Goal: Information Seeking & Learning: Learn about a topic

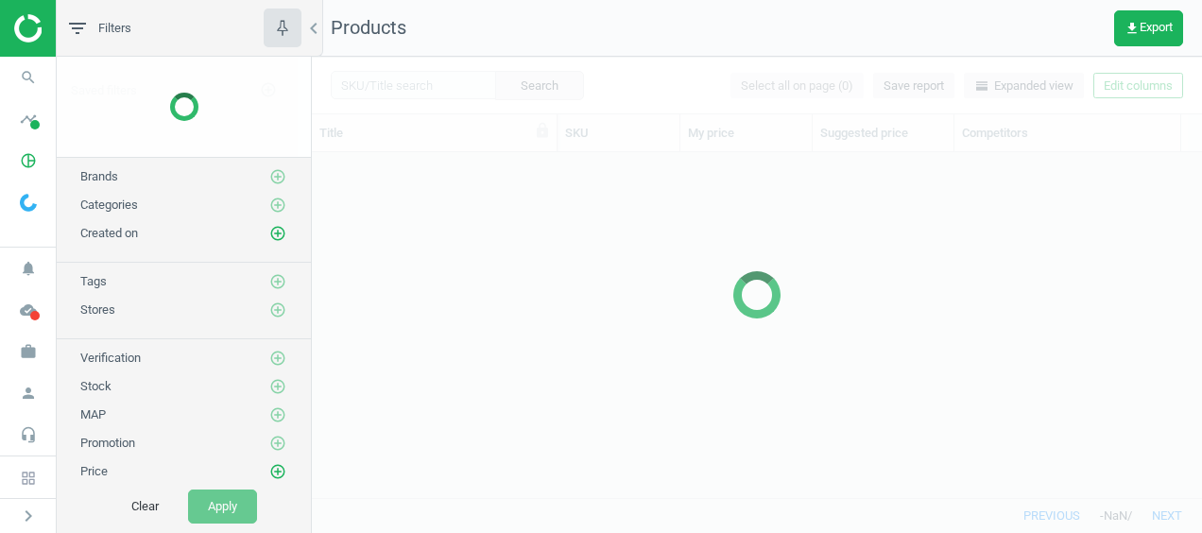
scroll to position [316, 875]
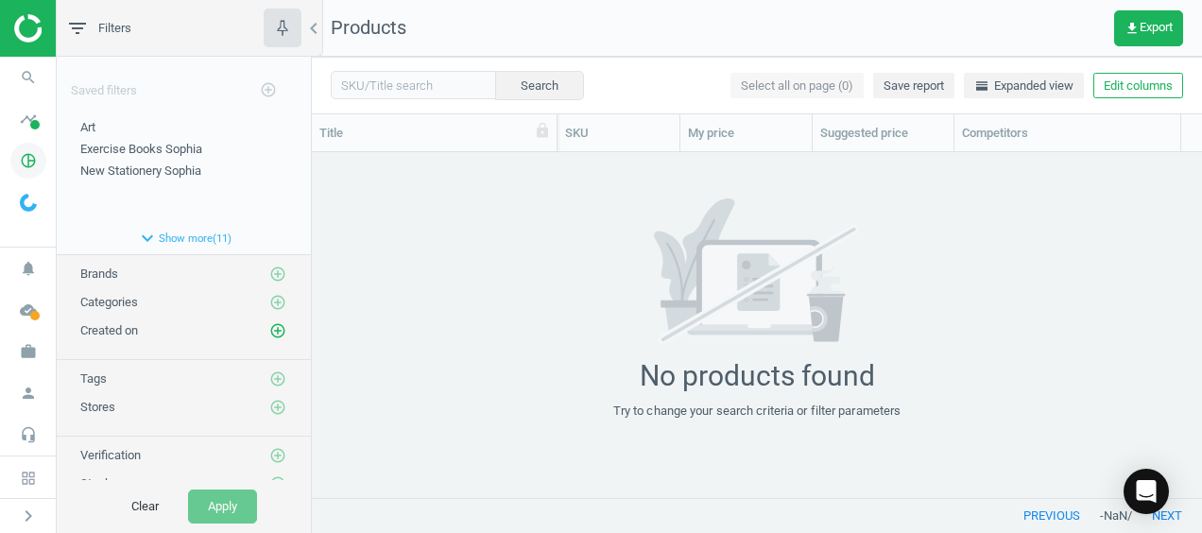
click at [32, 166] on icon "pie_chart_outlined" at bounding box center [28, 161] width 36 height 36
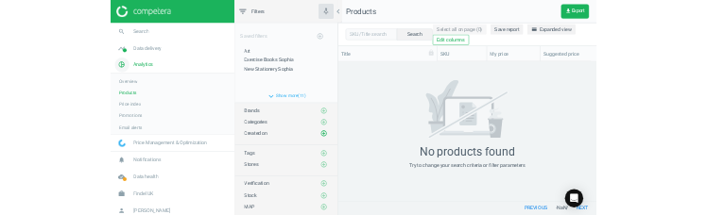
scroll to position [15, 15]
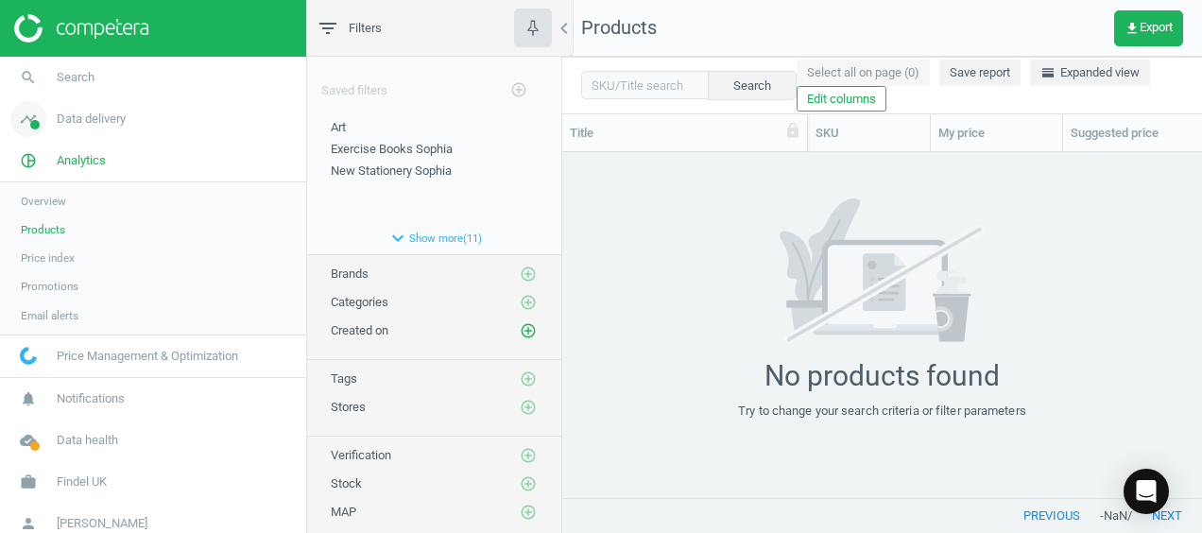
click at [37, 121] on span at bounding box center [34, 124] width 9 height 9
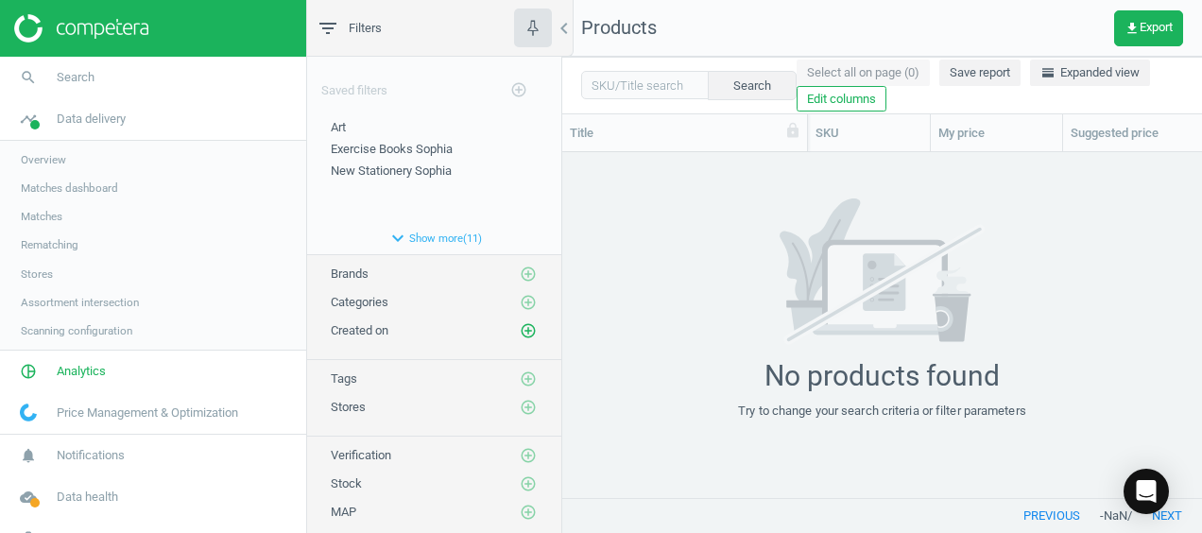
click at [63, 302] on span "Assortment intersection" at bounding box center [80, 302] width 118 height 15
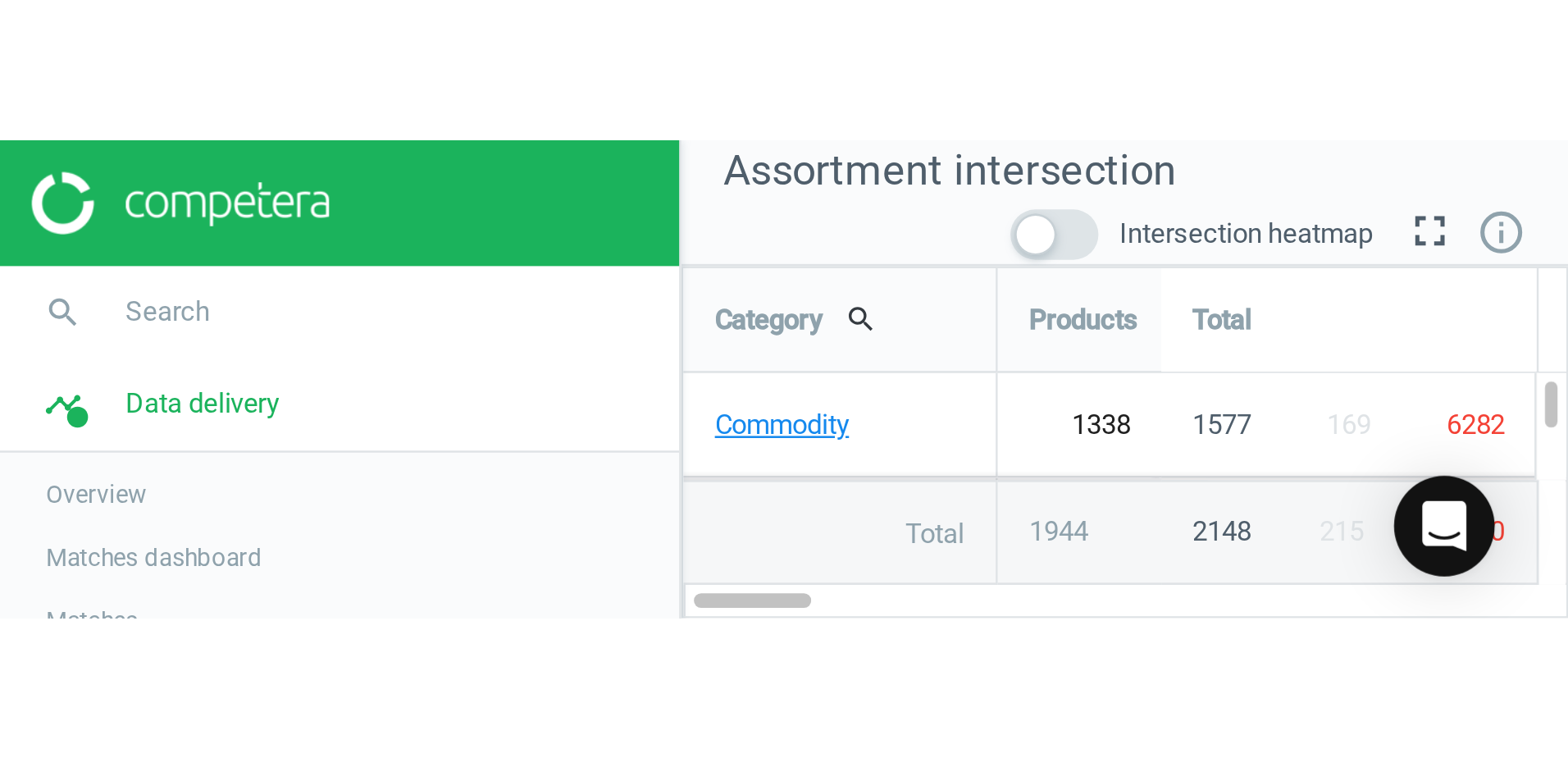
scroll to position [734, 1327]
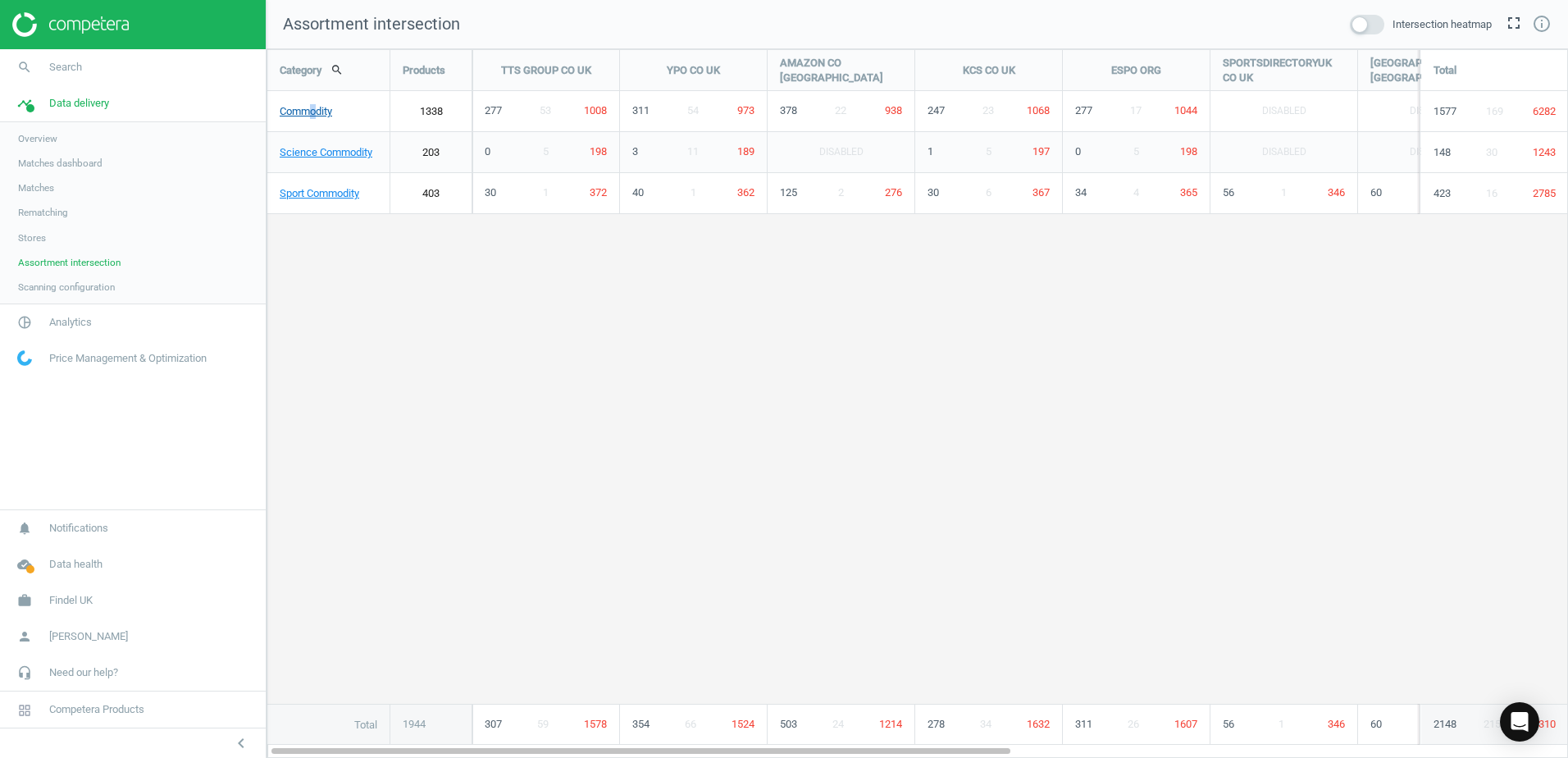
click at [313, 115] on link "Commodity" at bounding box center [328, 111] width 122 height 41
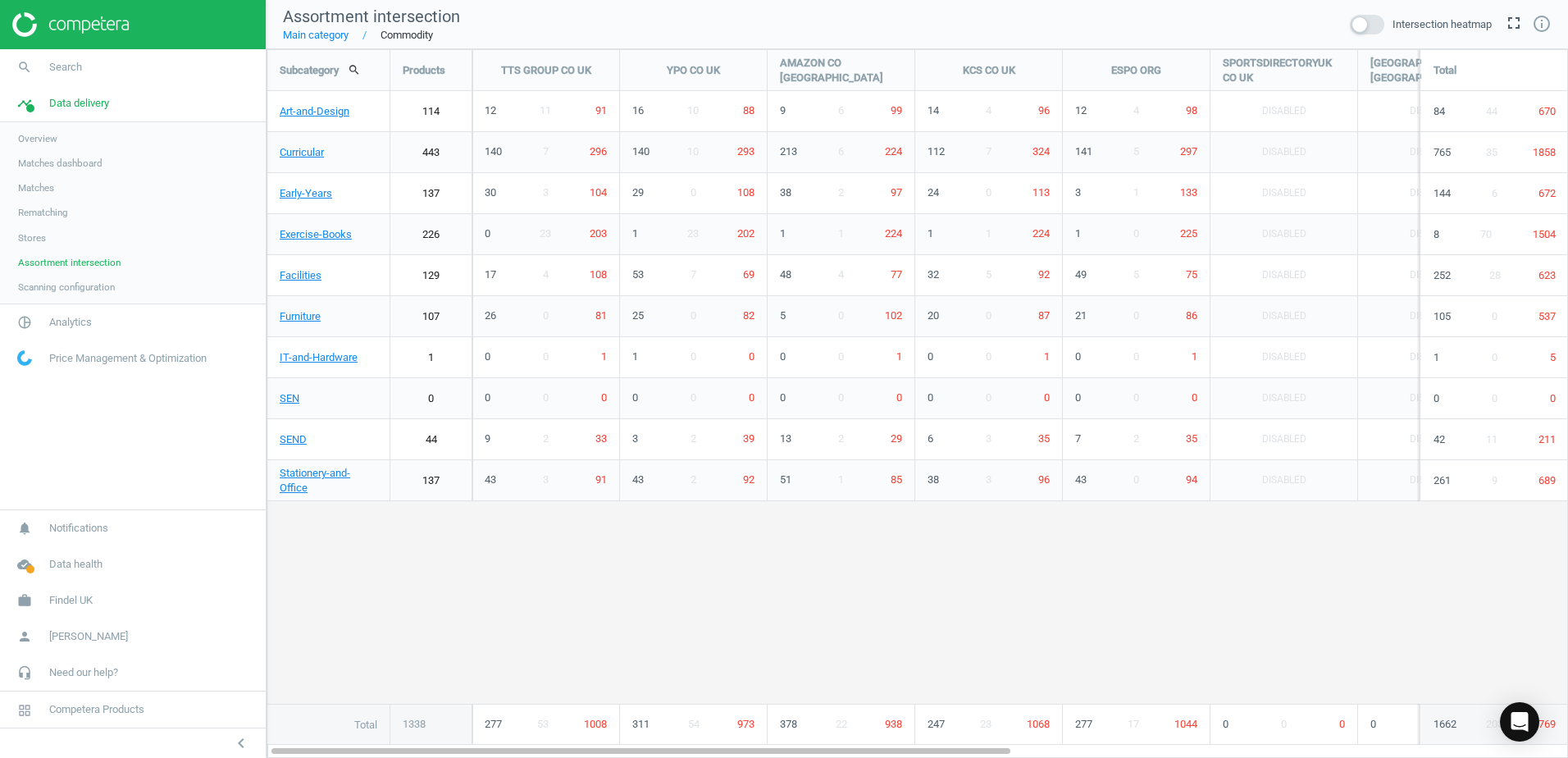
scroll to position [734, 1327]
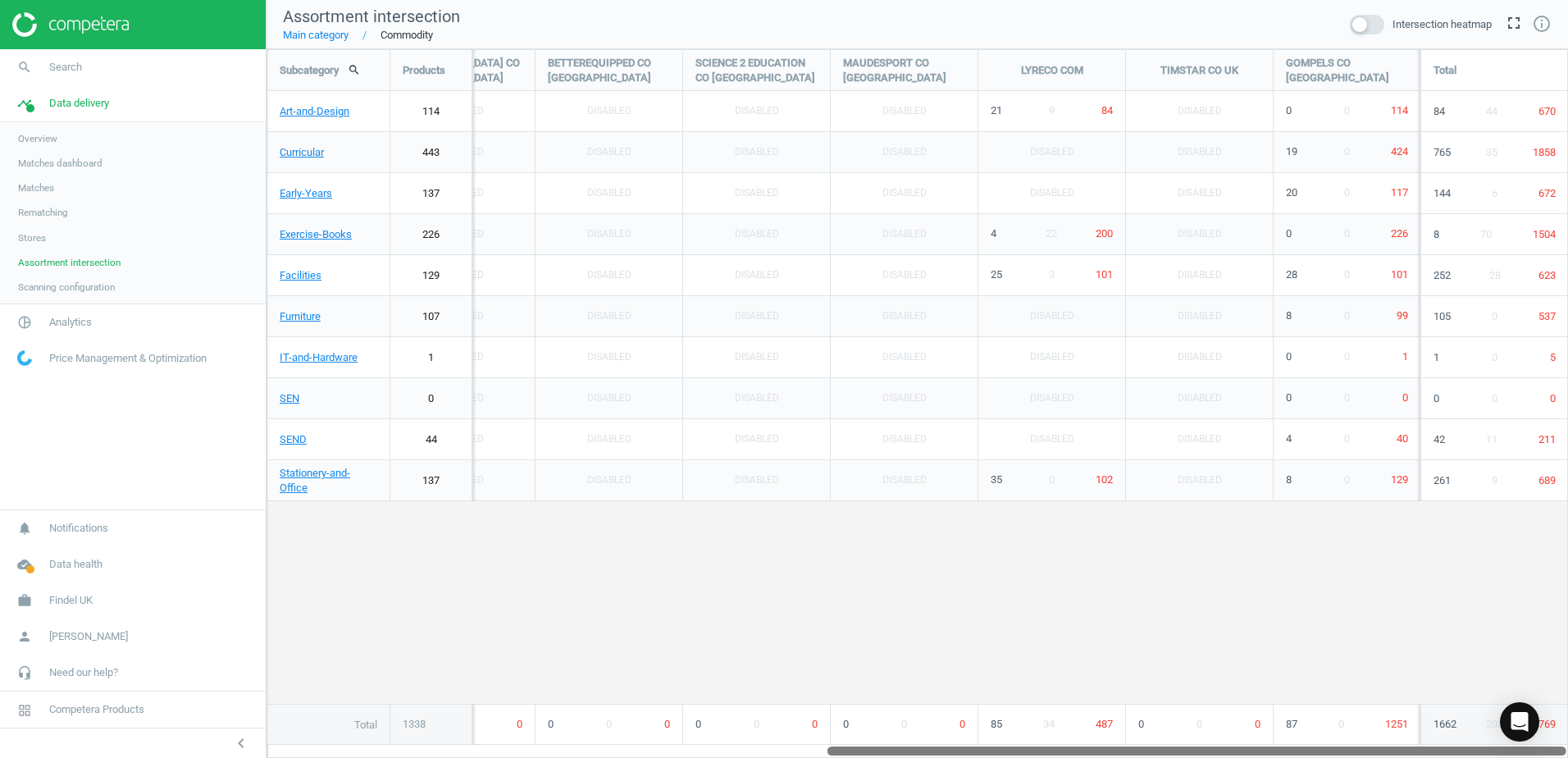
drag, startPoint x: 909, startPoint y: 748, endPoint x: 1492, endPoint y: 731, distance: 583.2
click at [1043, 462] on div "Subcategory search Products TTS GROUP CO UK YPO CO UK AMAZON CO UK KCS CO UK ES…" at bounding box center [917, 404] width 1301 height 709
click at [1043, 121] on icon "unfold_more" at bounding box center [1413, 123] width 21 height 21
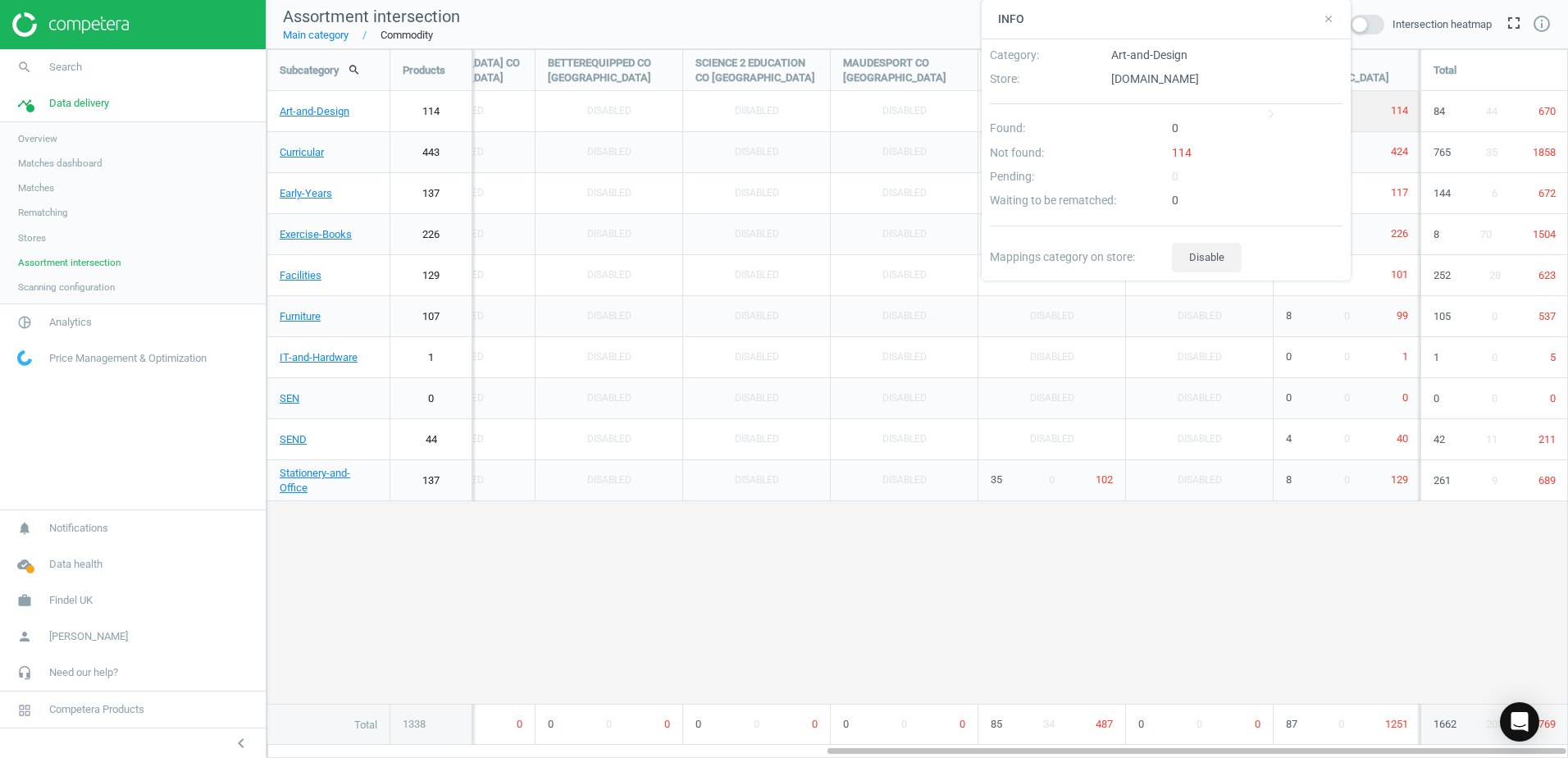
click at [1043, 462] on div "Subcategory search Products TTS GROUP CO UK YPO CO UK AMAZON CO UK KCS CO UK ES…" at bounding box center [917, 398] width 1300 height 695
click at [1043, 20] on icon "close" at bounding box center [1328, 18] width 11 height 11
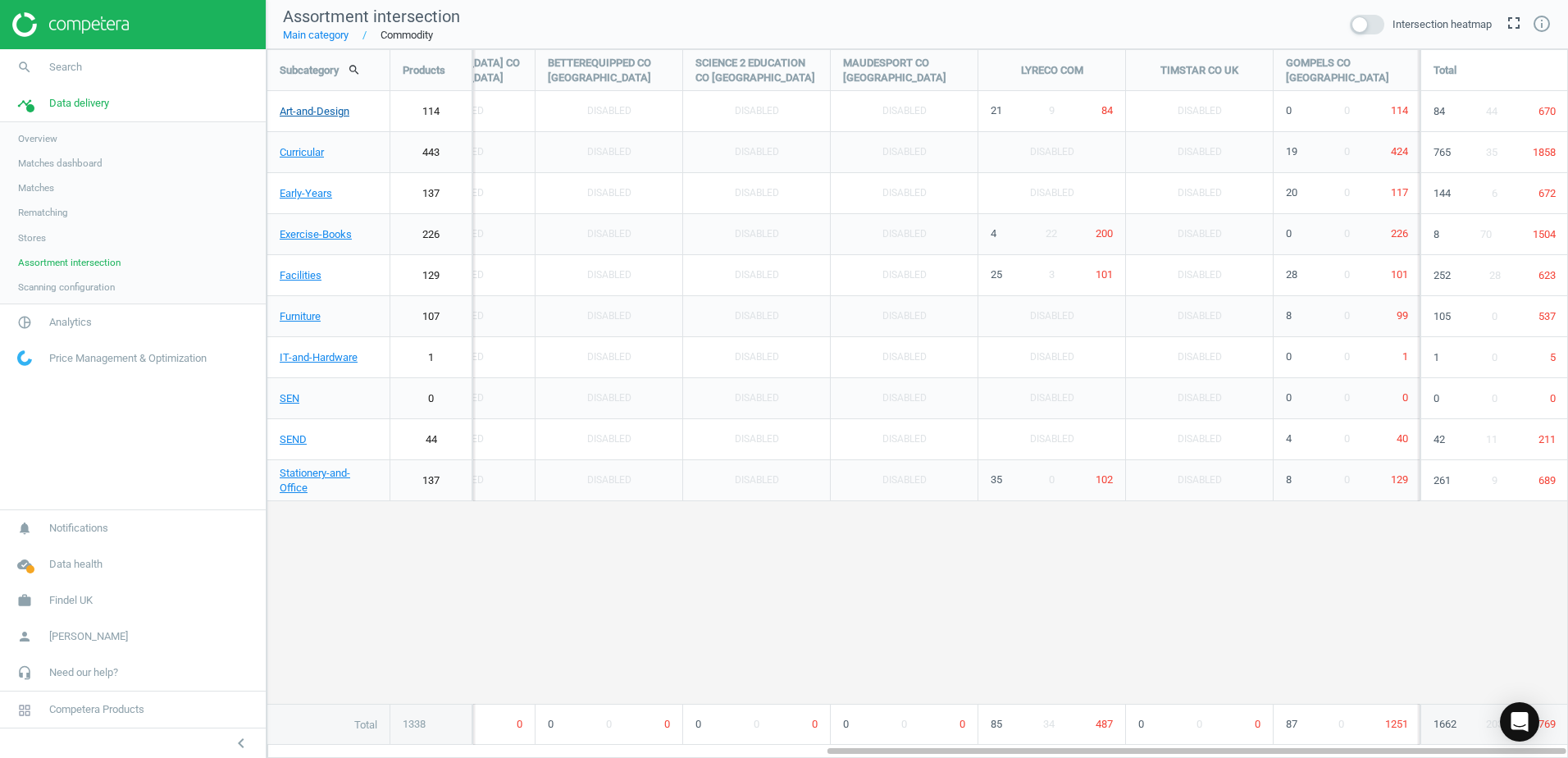
click at [306, 109] on link "Art-and-Design" at bounding box center [328, 111] width 122 height 41
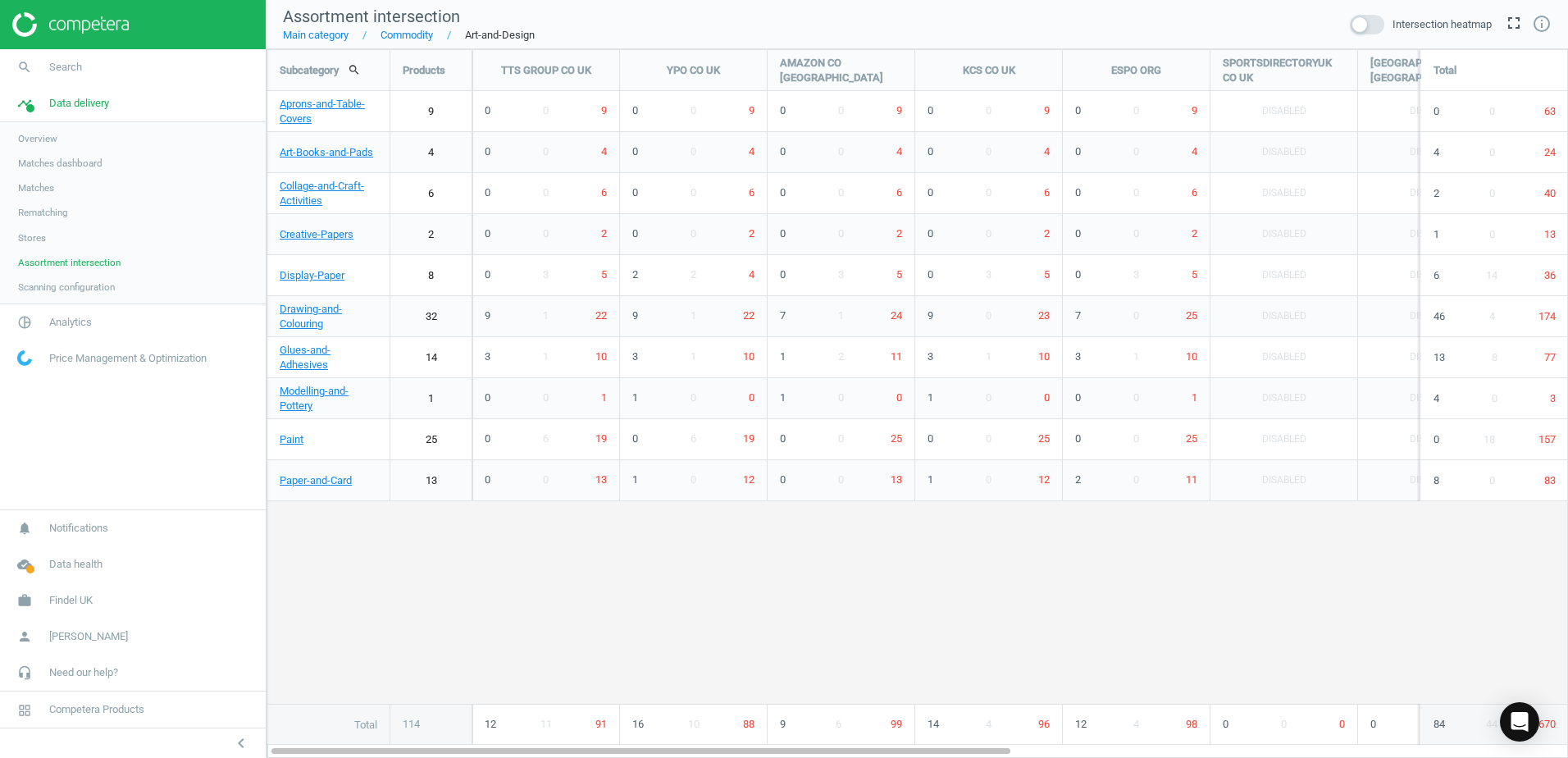
scroll to position [734, 1327]
drag, startPoint x: 943, startPoint y: 750, endPoint x: 872, endPoint y: 755, distance: 71.2
click at [881, 462] on div at bounding box center [641, 750] width 739 height 14
drag, startPoint x: 851, startPoint y: 753, endPoint x: 340, endPoint y: 726, distance: 511.7
click at [368, 462] on html "Group 2 Created with Sketch. ic/cloud_download/grey600 Created with Sketch. gra…" at bounding box center [784, 379] width 1568 height 758
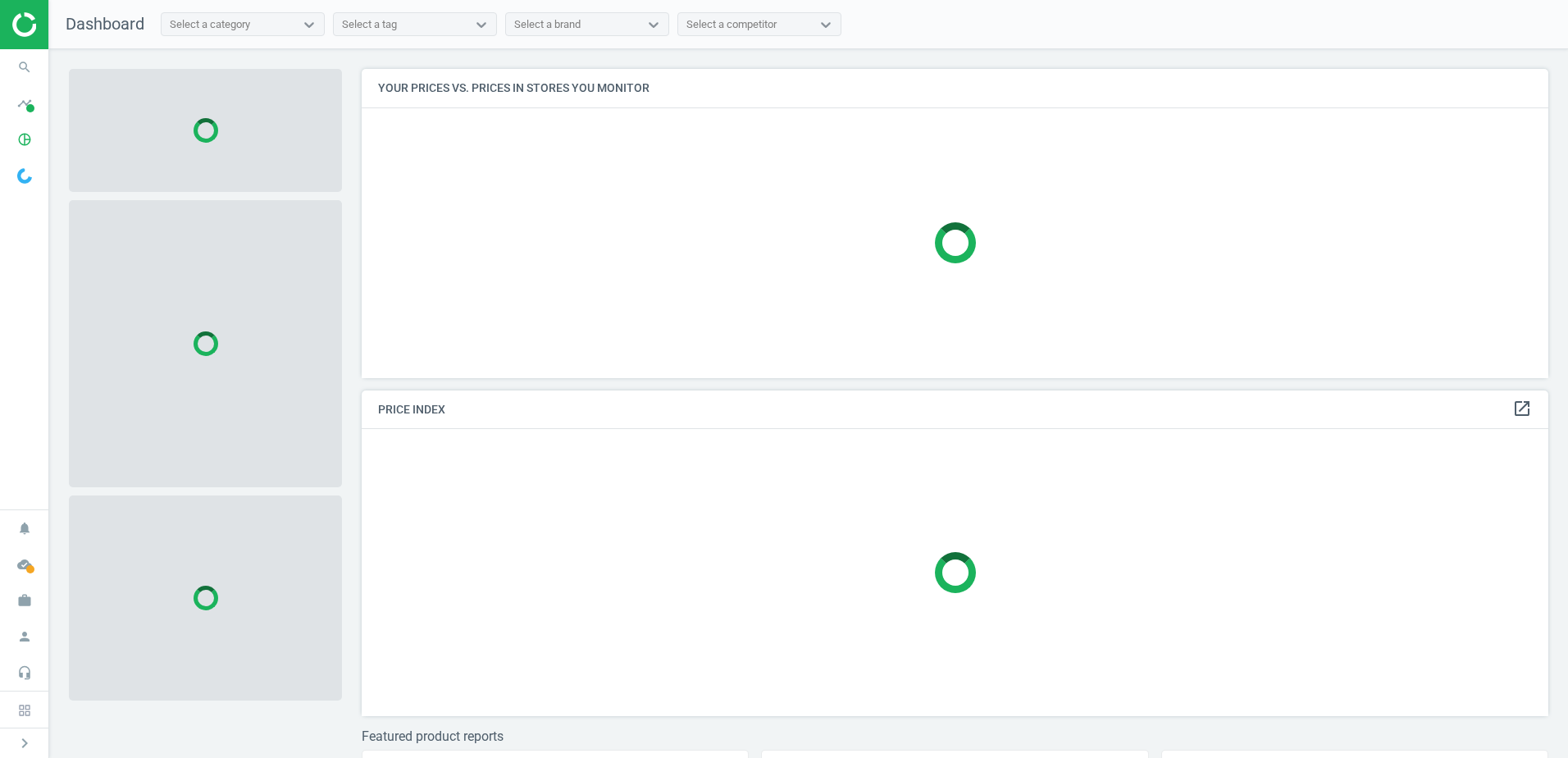
scroll to position [333, 1200]
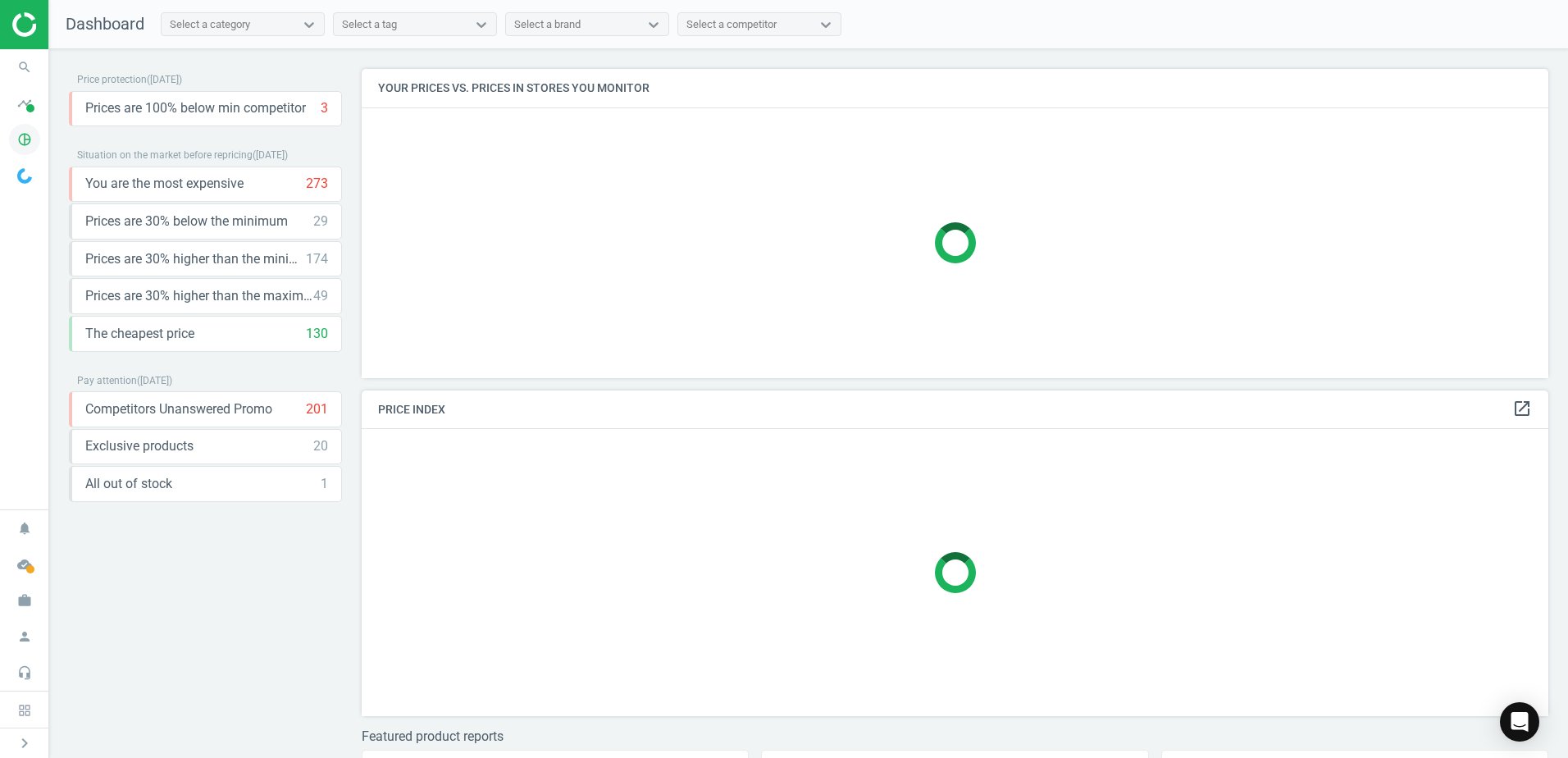
click at [26, 141] on icon "pie_chart_outlined" at bounding box center [24, 140] width 31 height 31
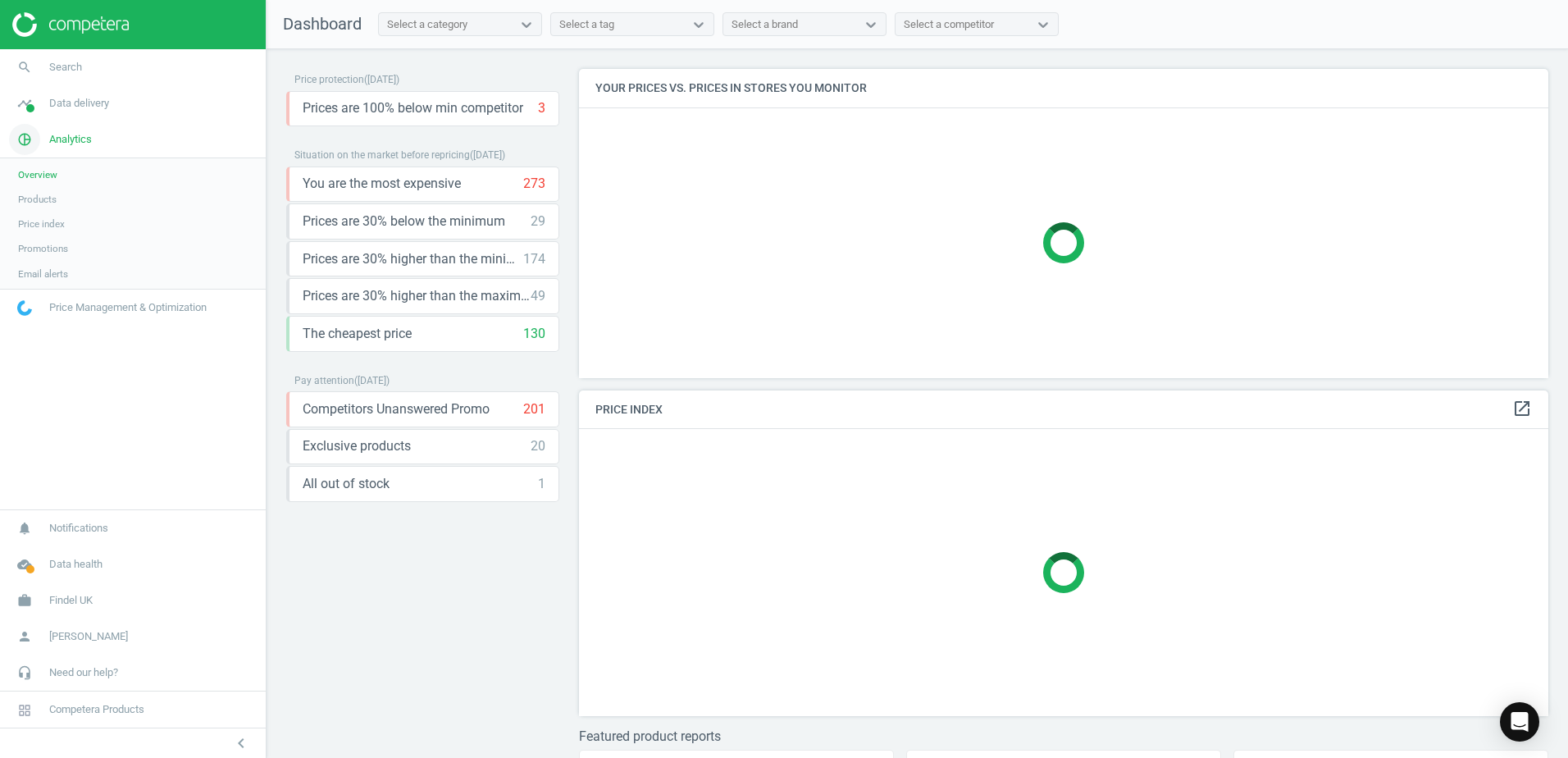
scroll to position [333, 983]
click at [36, 249] on span "Promotions" at bounding box center [43, 248] width 50 height 13
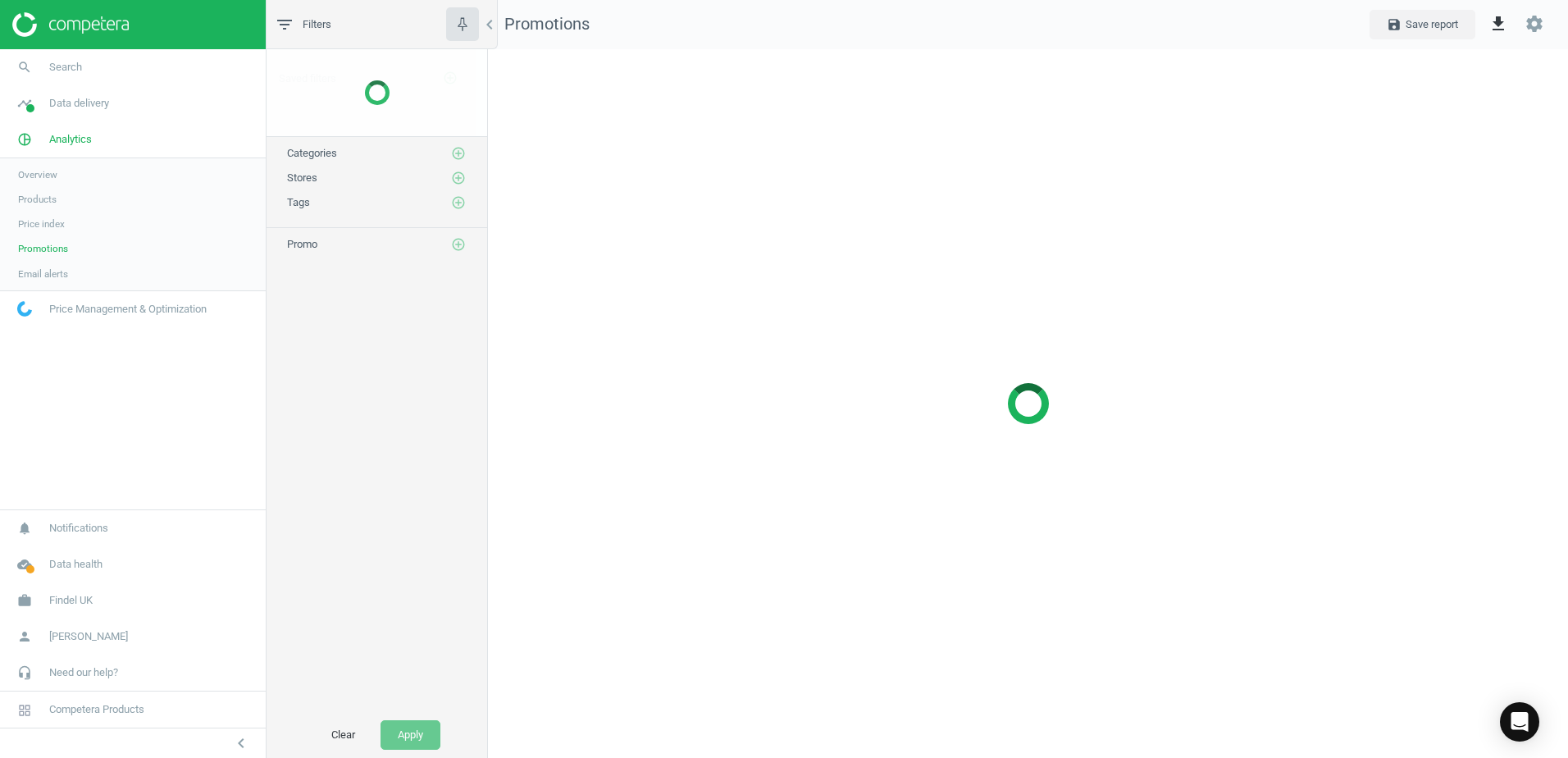
scroll to position [734, 1105]
click at [37, 200] on span "Products" at bounding box center [37, 199] width 38 height 13
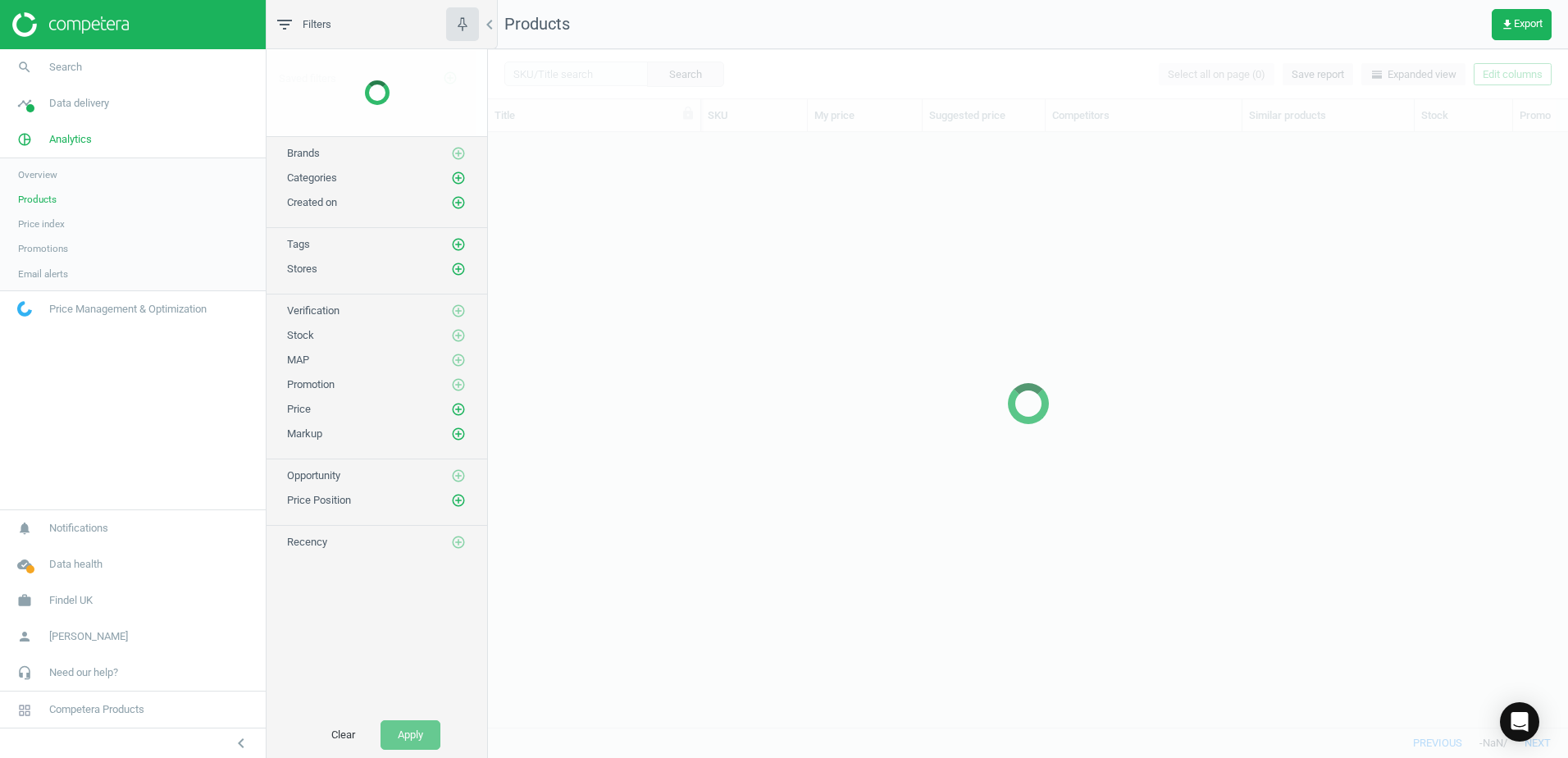
scroll to position [570, 1068]
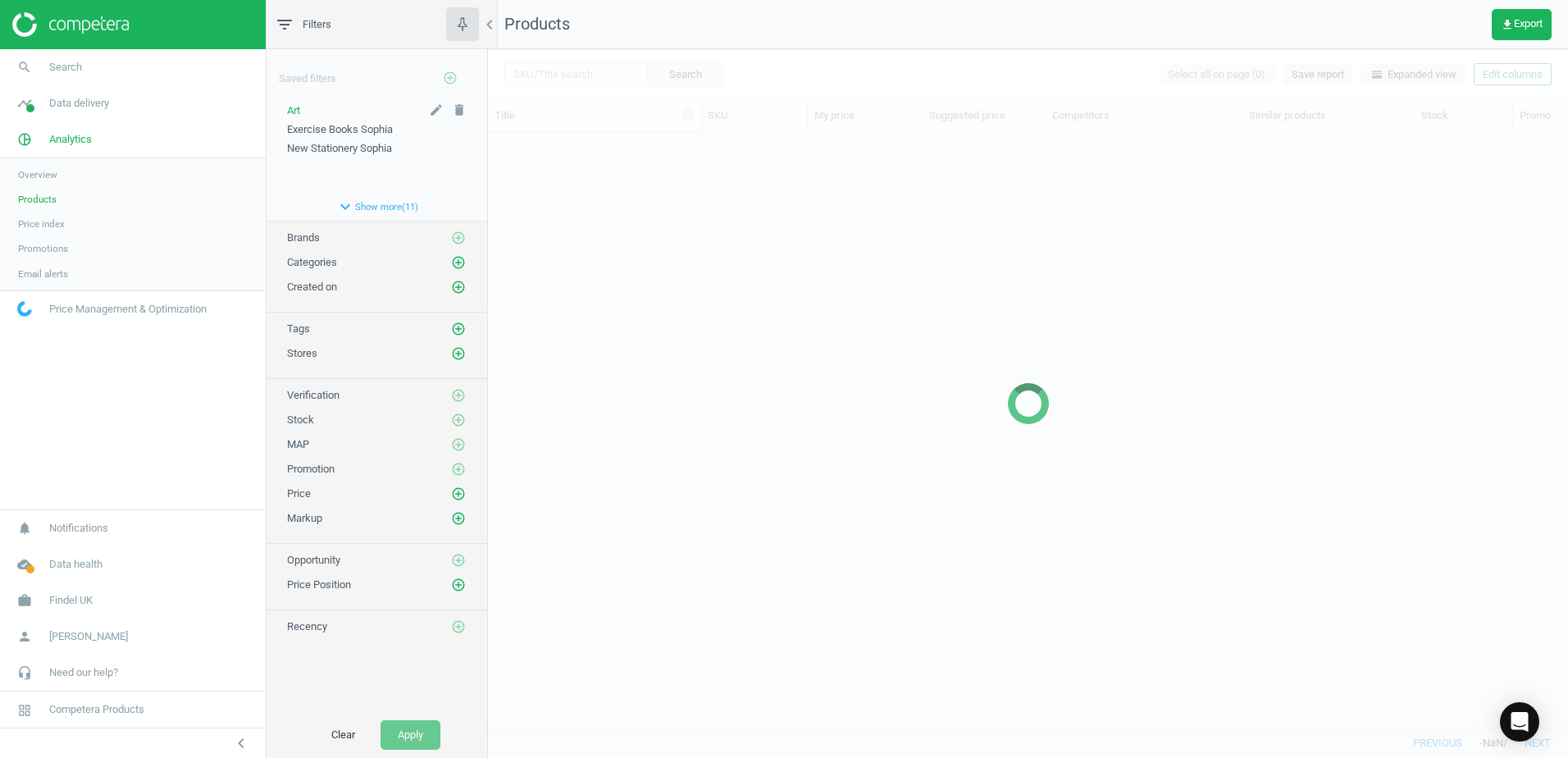
click at [302, 110] on div "Art" at bounding box center [377, 110] width 180 height 15
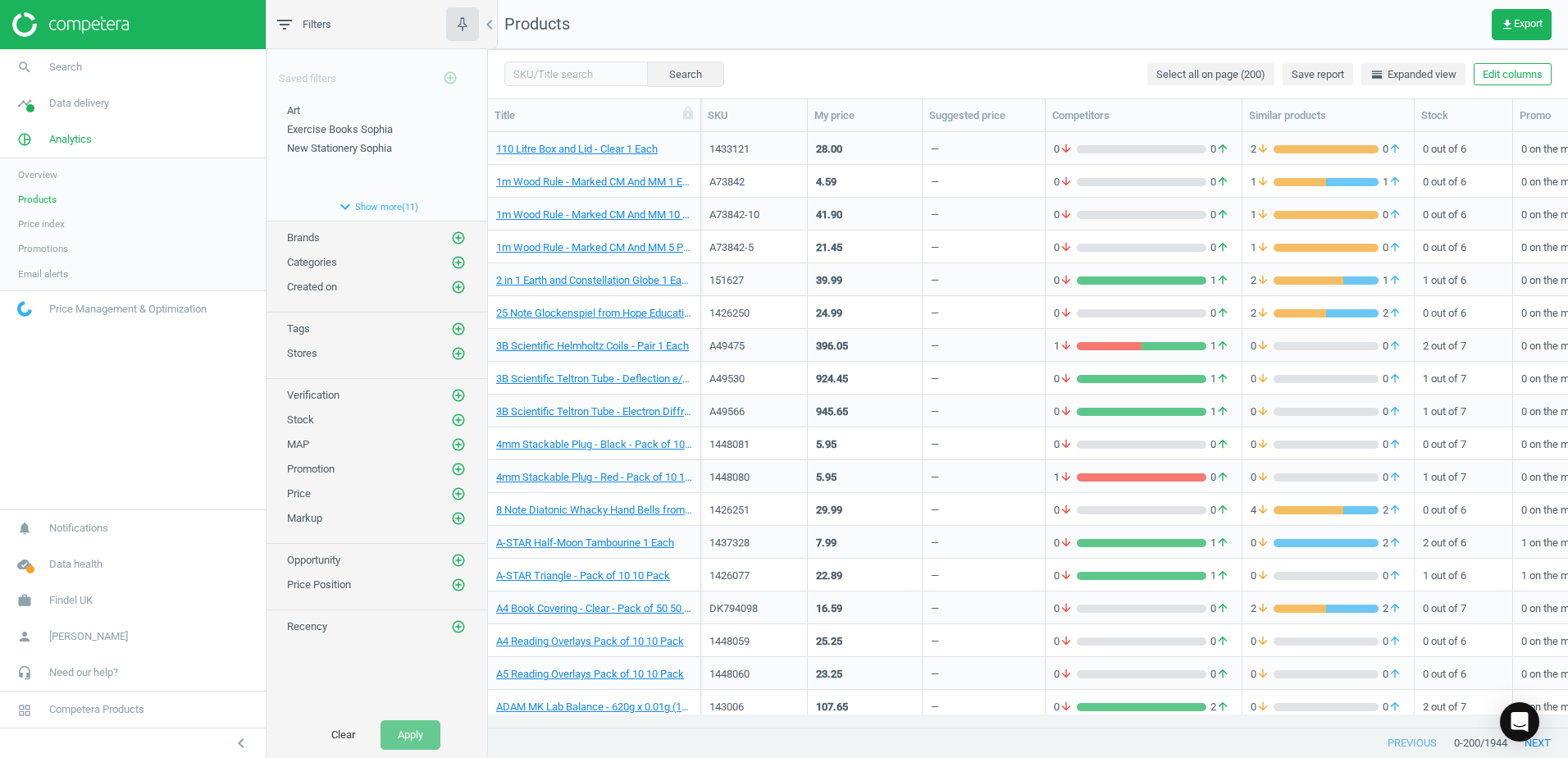
click at [300, 348] on span "Stores" at bounding box center [302, 353] width 30 height 12
click at [309, 353] on span "Stores" at bounding box center [302, 353] width 30 height 12
click at [457, 356] on icon "add_circle_outline" at bounding box center [458, 353] width 15 height 15
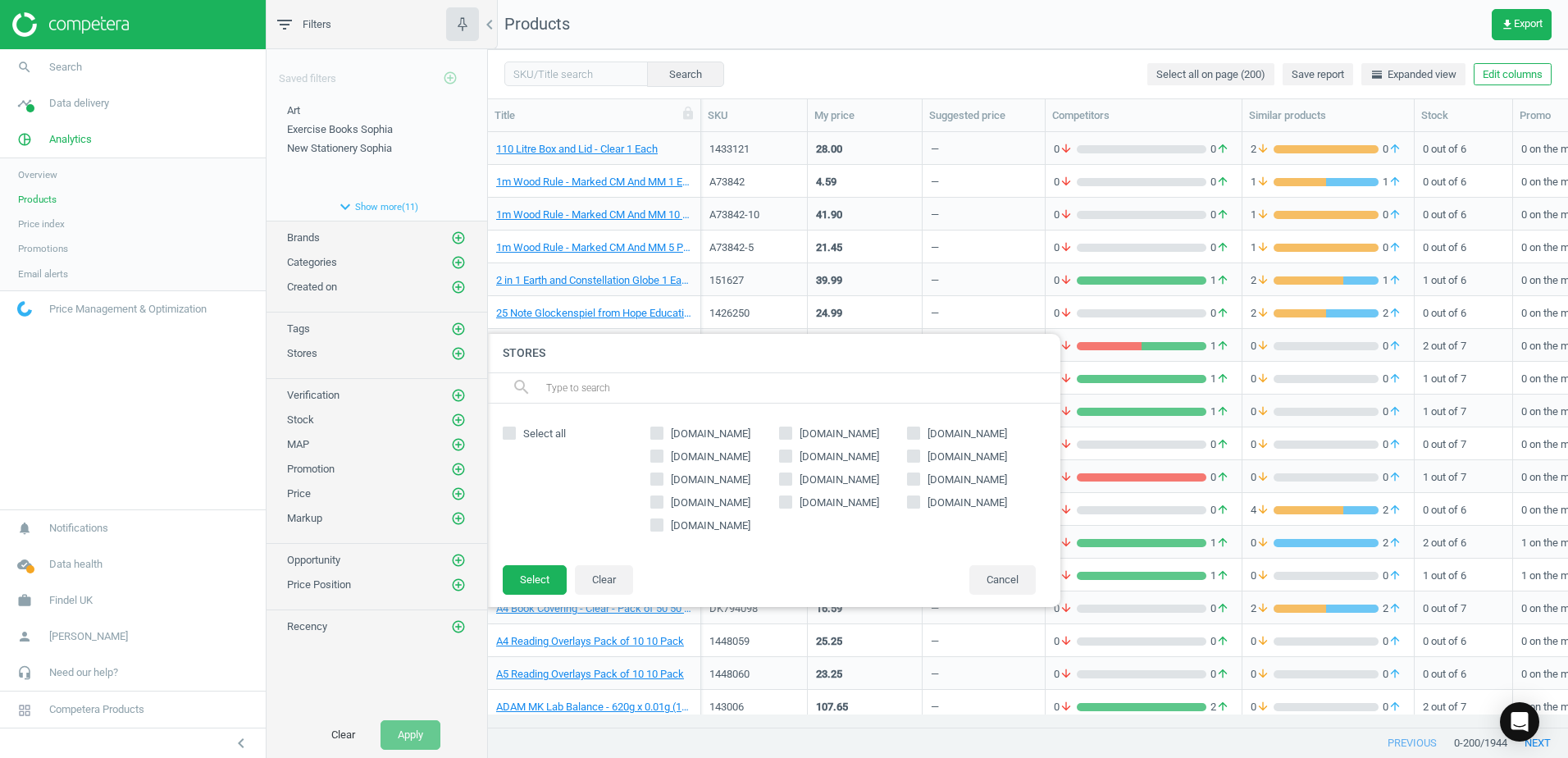
click at [656, 518] on icon at bounding box center [656, 524] width 13 height 13
click at [656, 519] on input "[DOMAIN_NAME]" at bounding box center [657, 524] width 10 height 10
checkbox input "true"
click at [526, 577] on button "Select" at bounding box center [535, 580] width 64 height 30
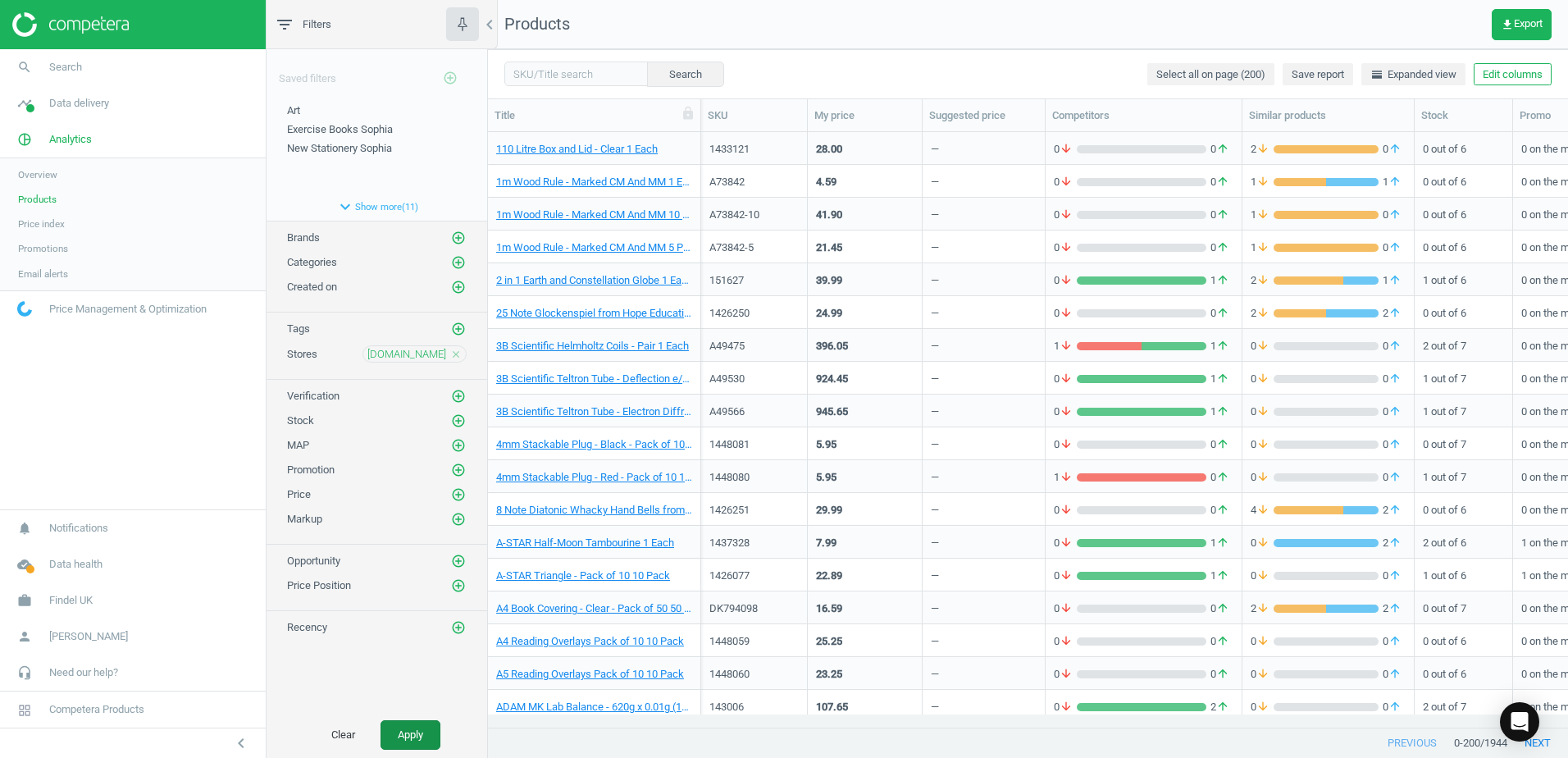
click at [405, 728] on button "Apply" at bounding box center [410, 735] width 60 height 30
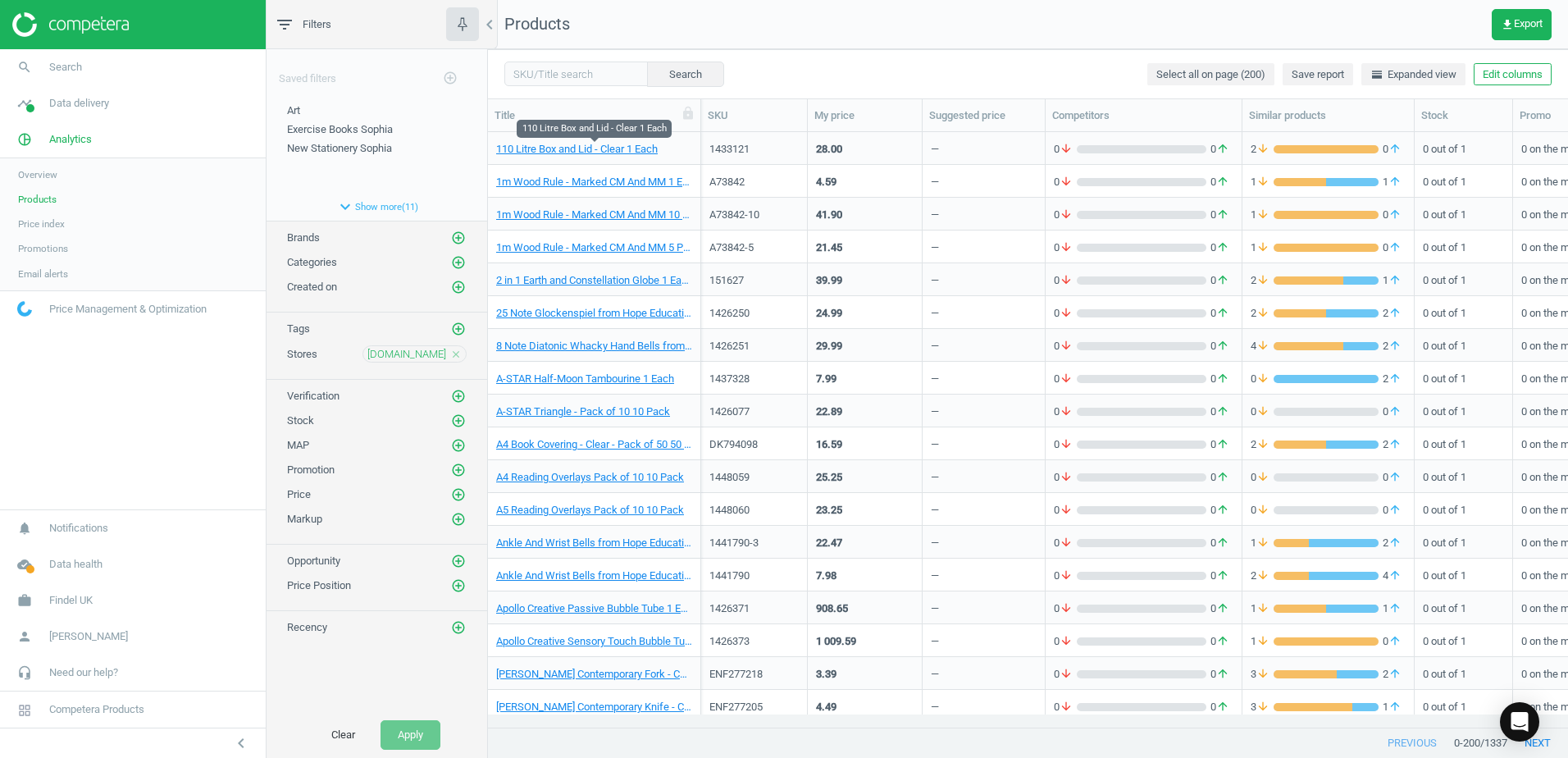
click at [686, 144] on span "110 Litre Box and Lid - Clear 1 Each" at bounding box center [595, 148] width 196 height 15
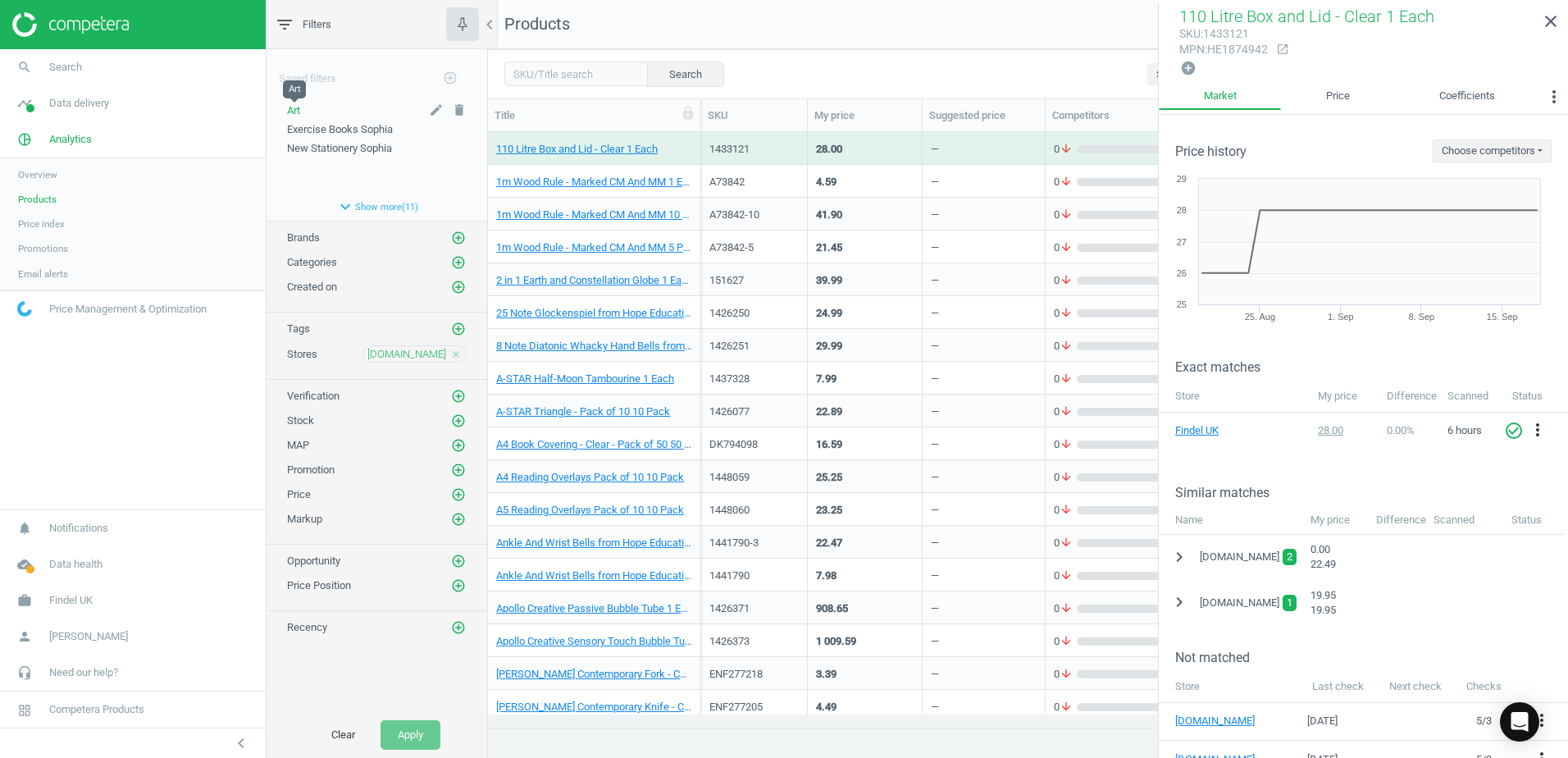
click at [293, 109] on span "Art" at bounding box center [293, 110] width 13 height 12
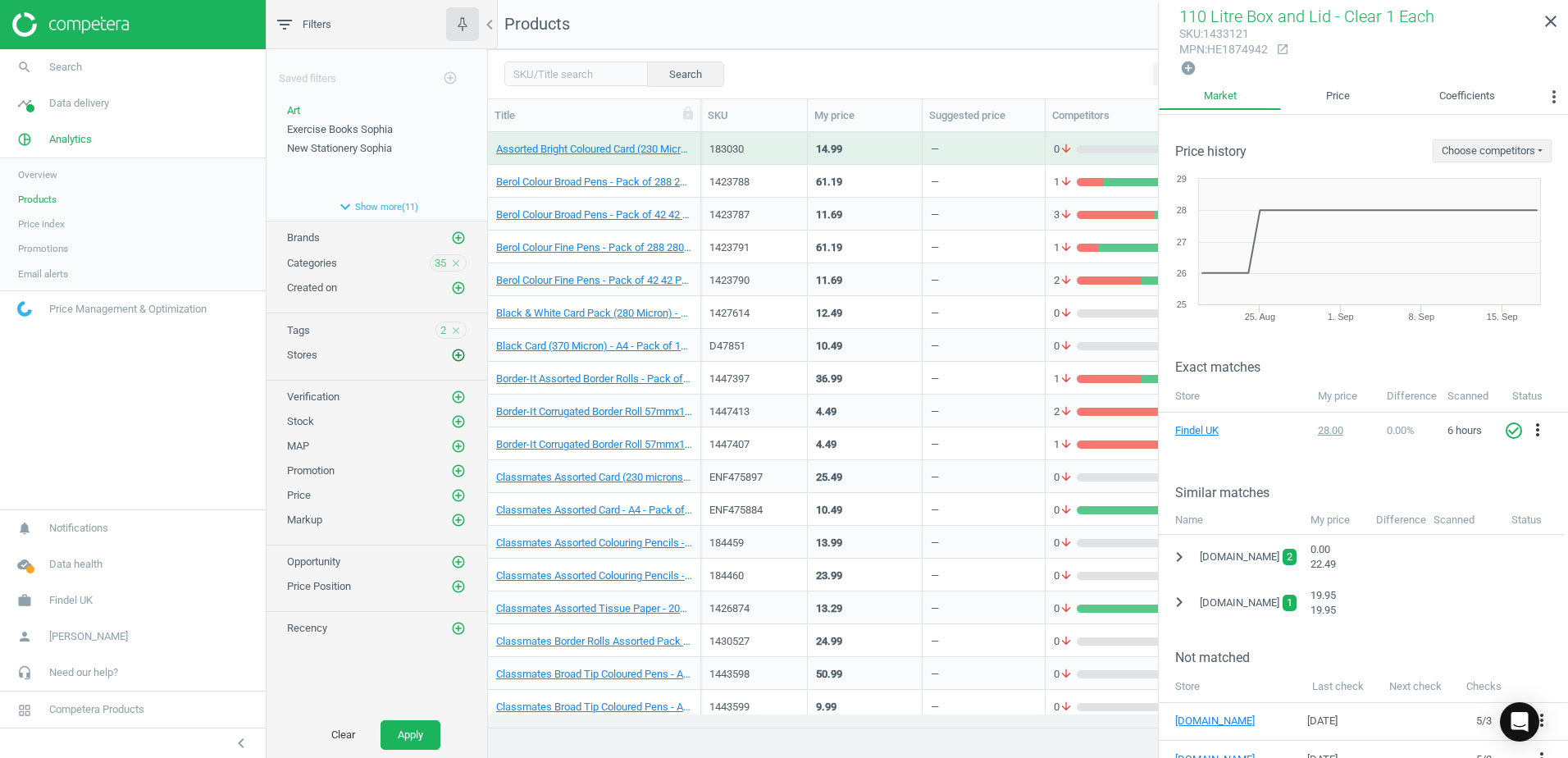
click at [460, 353] on icon "add_circle_outline" at bounding box center [458, 355] width 15 height 15
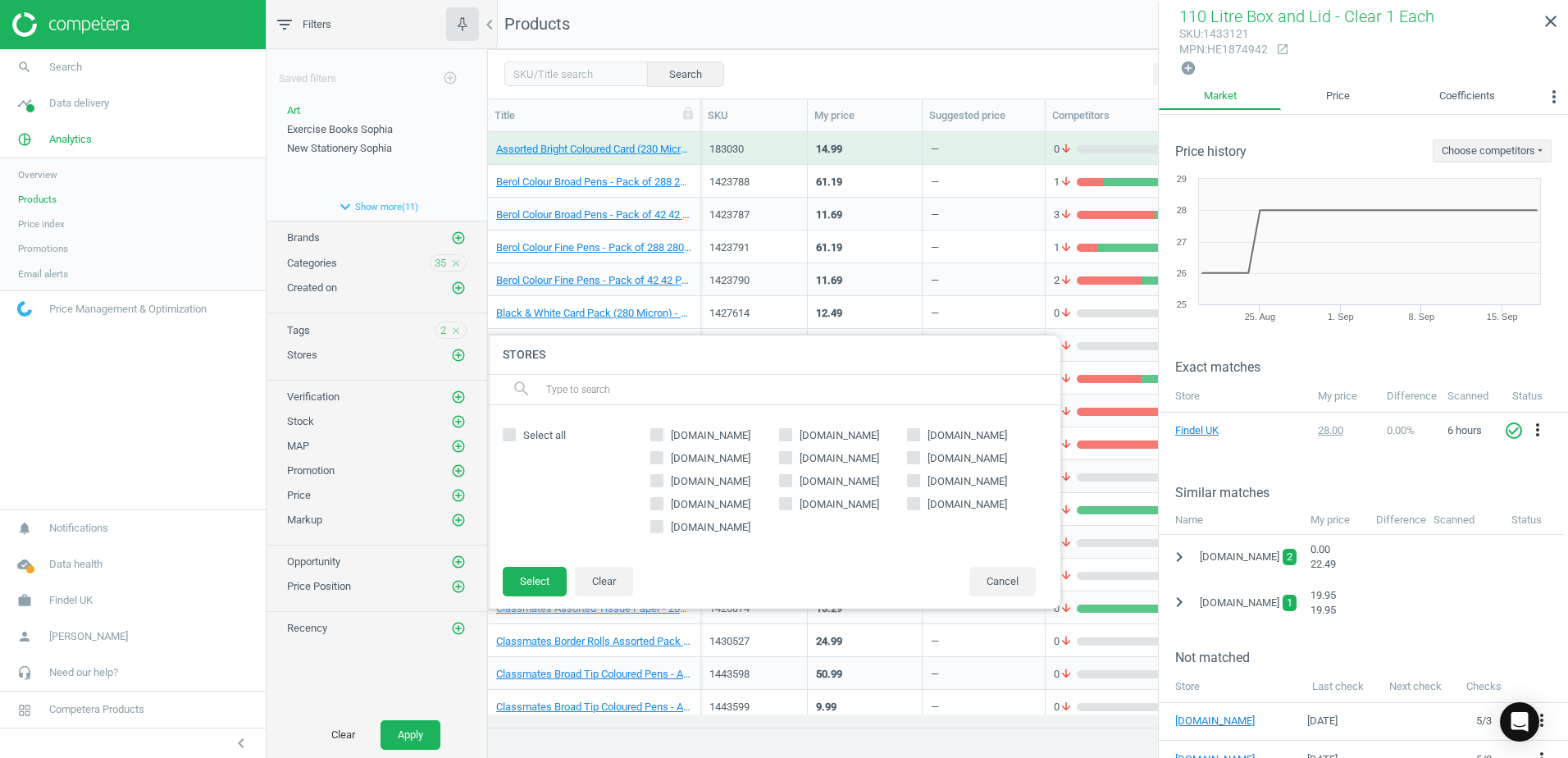
click at [660, 526] on input "[DOMAIN_NAME]" at bounding box center [657, 526] width 10 height 10
checkbox input "true"
click at [518, 585] on button "Select" at bounding box center [535, 582] width 64 height 30
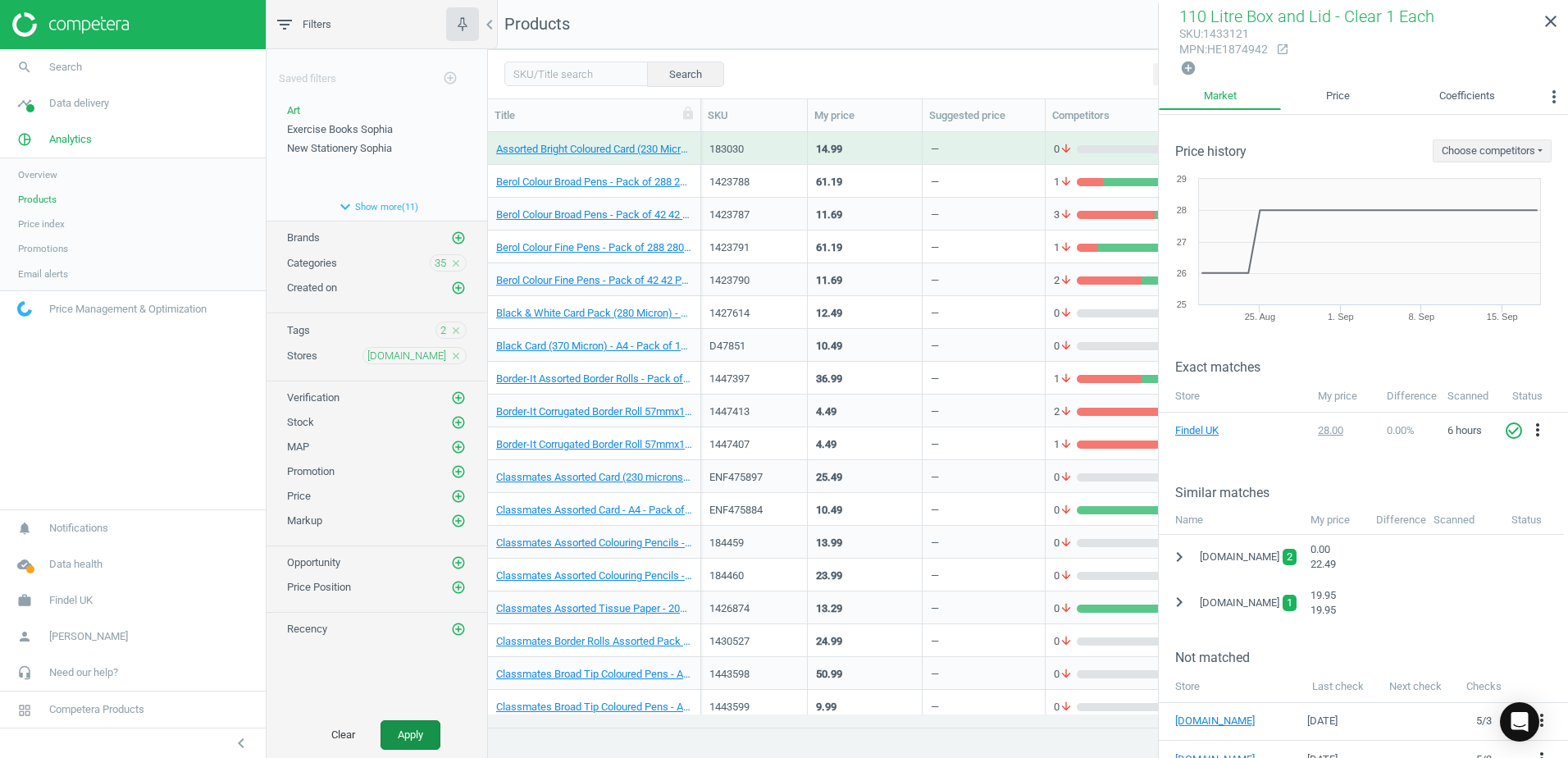
click at [401, 733] on button "Apply" at bounding box center [410, 735] width 60 height 30
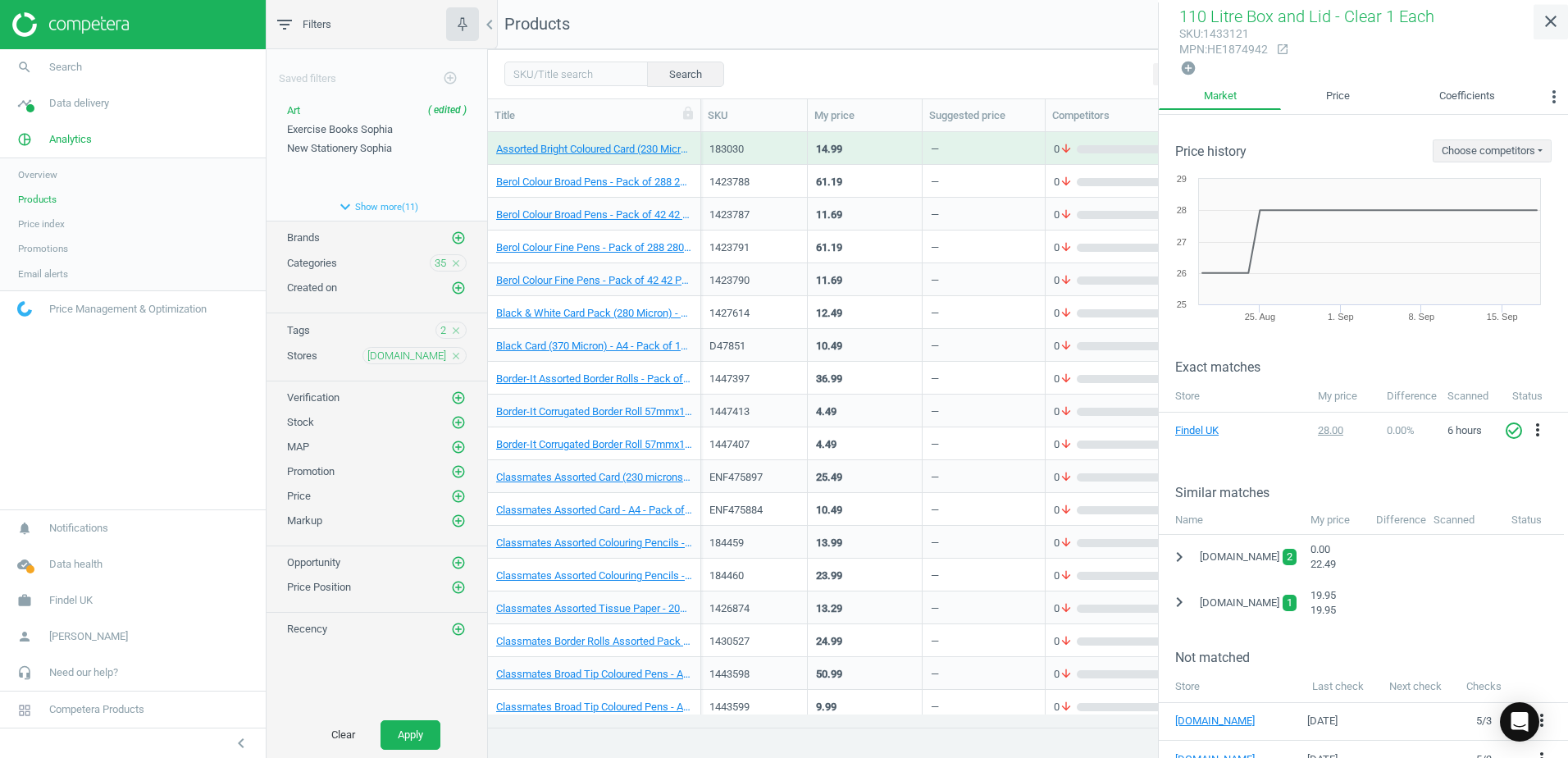
click at [1544, 20] on icon "close" at bounding box center [1551, 21] width 20 height 20
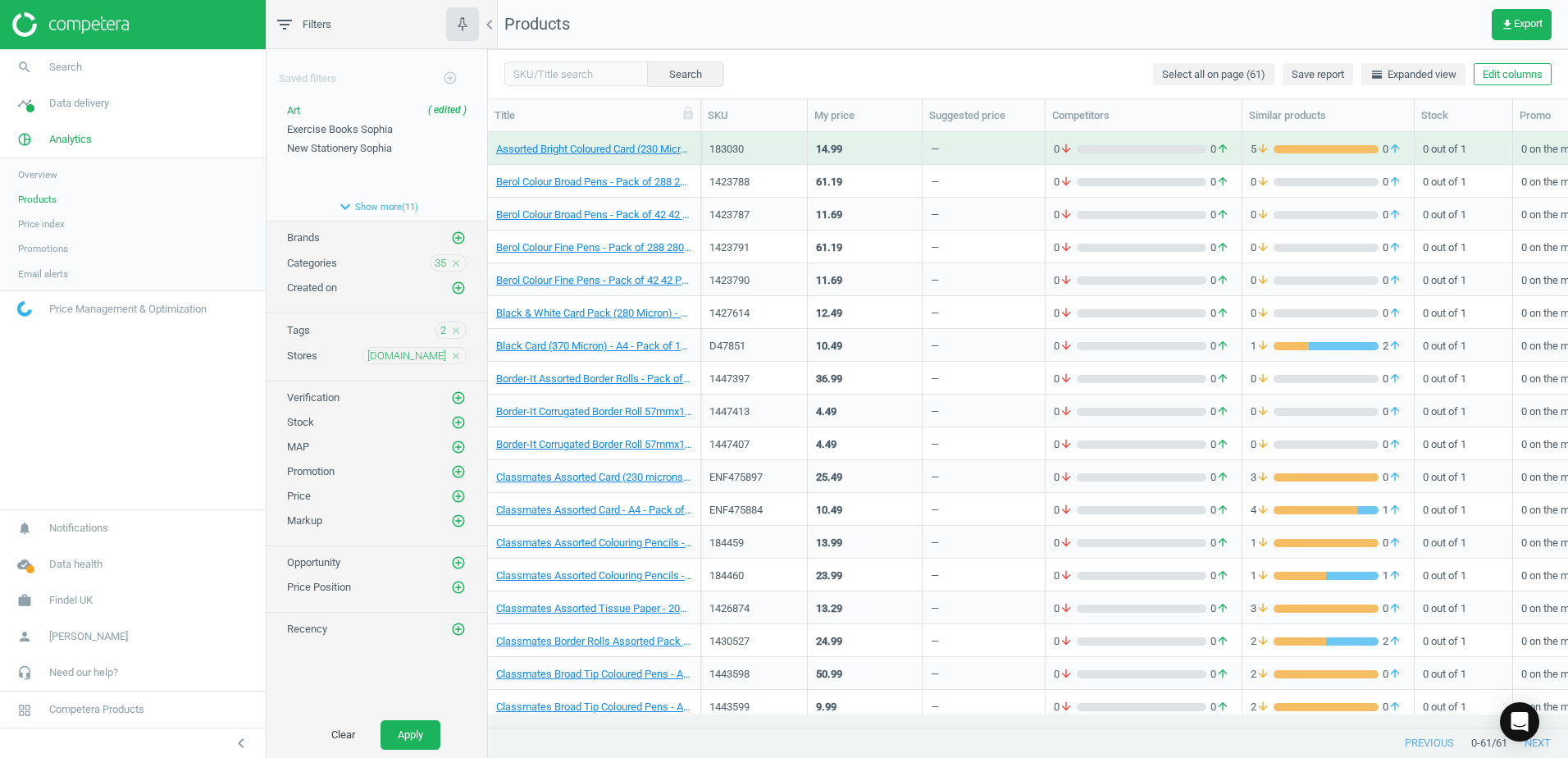
click at [693, 143] on div "Assorted Bright Coloured Card (230 Micron) - A4 - Pack of 250 250 Pack" at bounding box center [595, 148] width 214 height 33
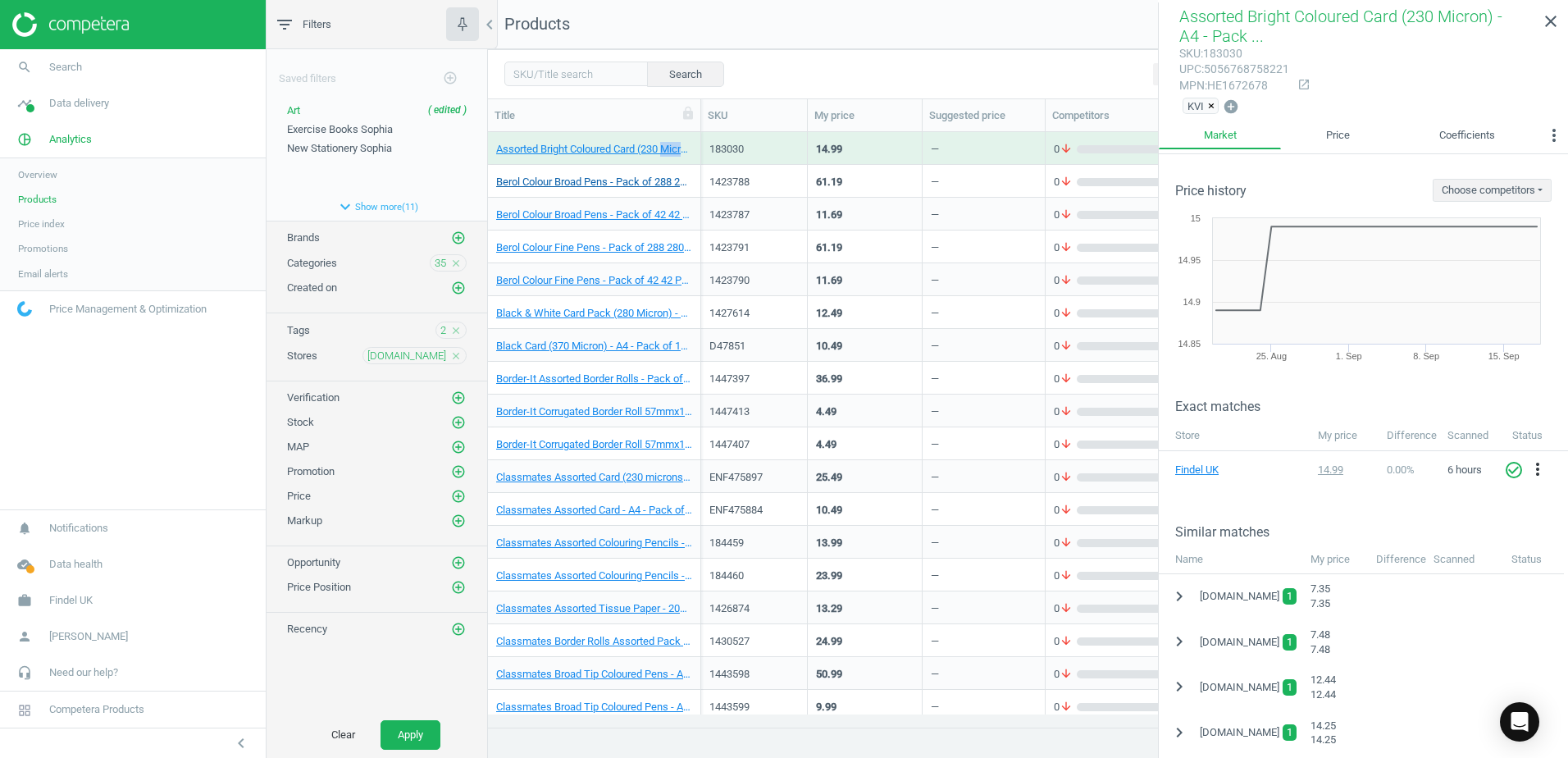
drag, startPoint x: 693, startPoint y: 143, endPoint x: 691, endPoint y: 175, distance: 32.1
click at [691, 175] on link "Berol Colour Broad Pens - Pack of 288 280 Pack" at bounding box center [595, 181] width 196 height 15
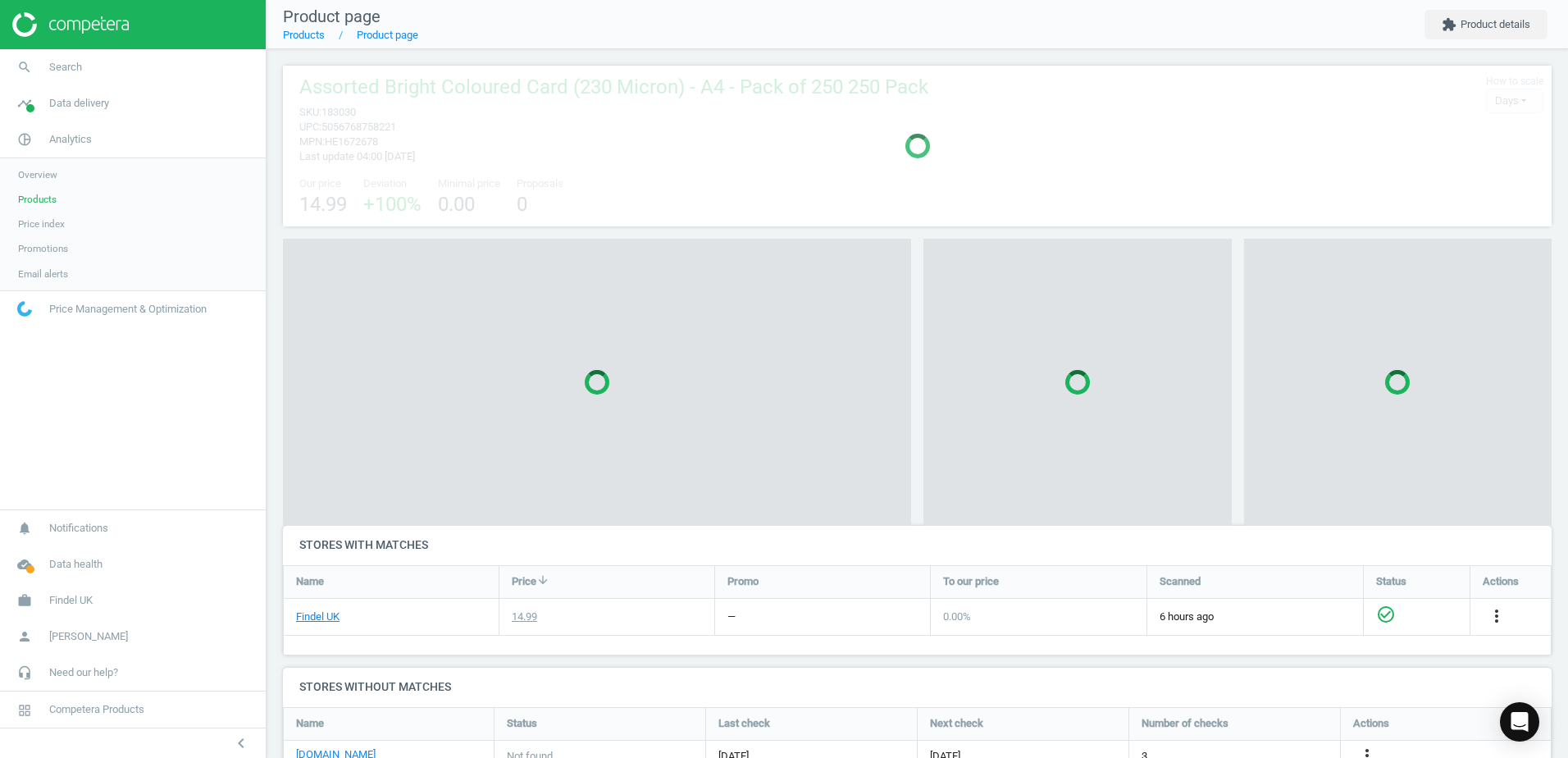
click at [691, 175] on div at bounding box center [917, 146] width 1268 height 161
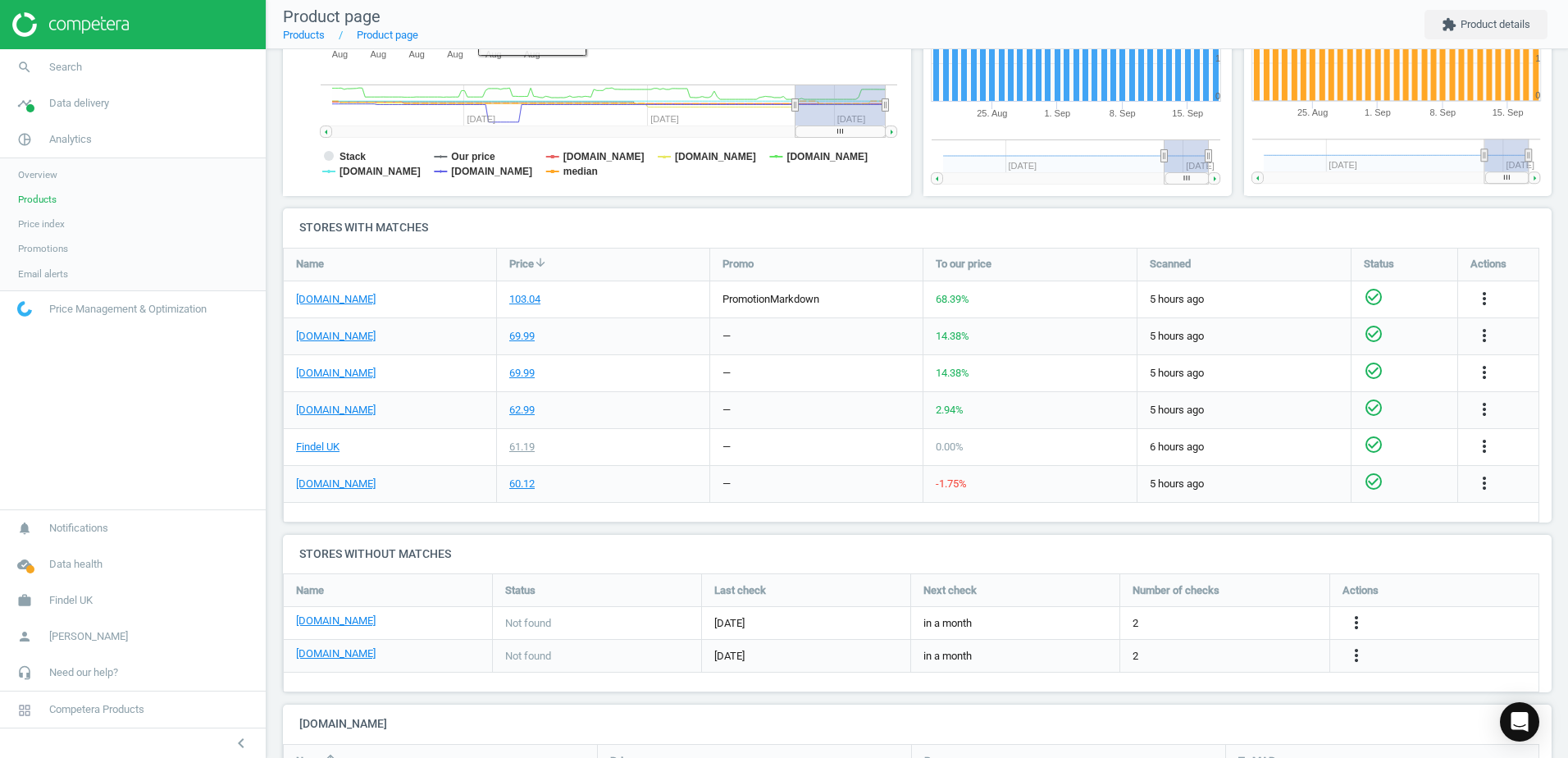
scroll to position [492, 0]
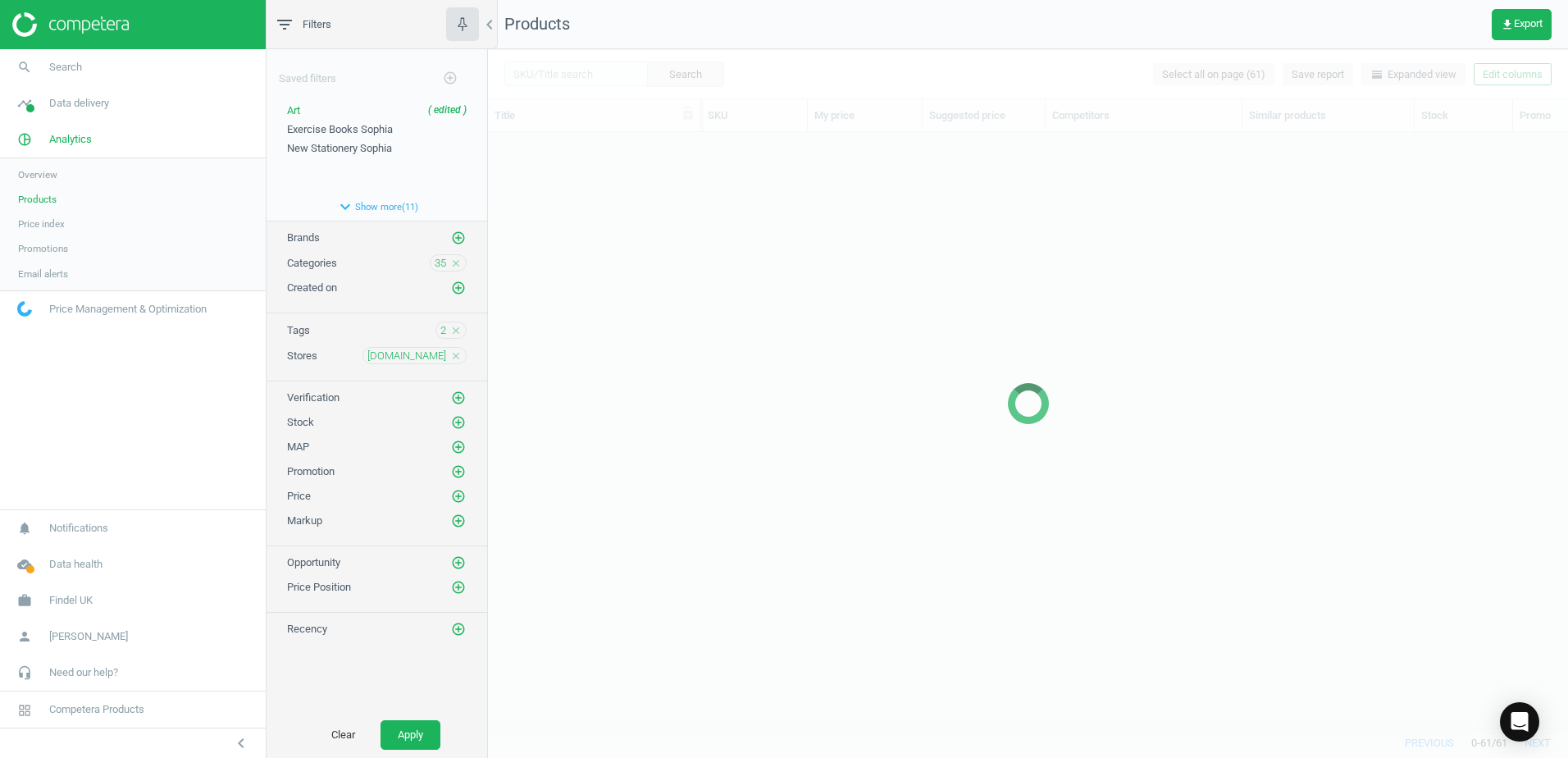
scroll to position [570, 1068]
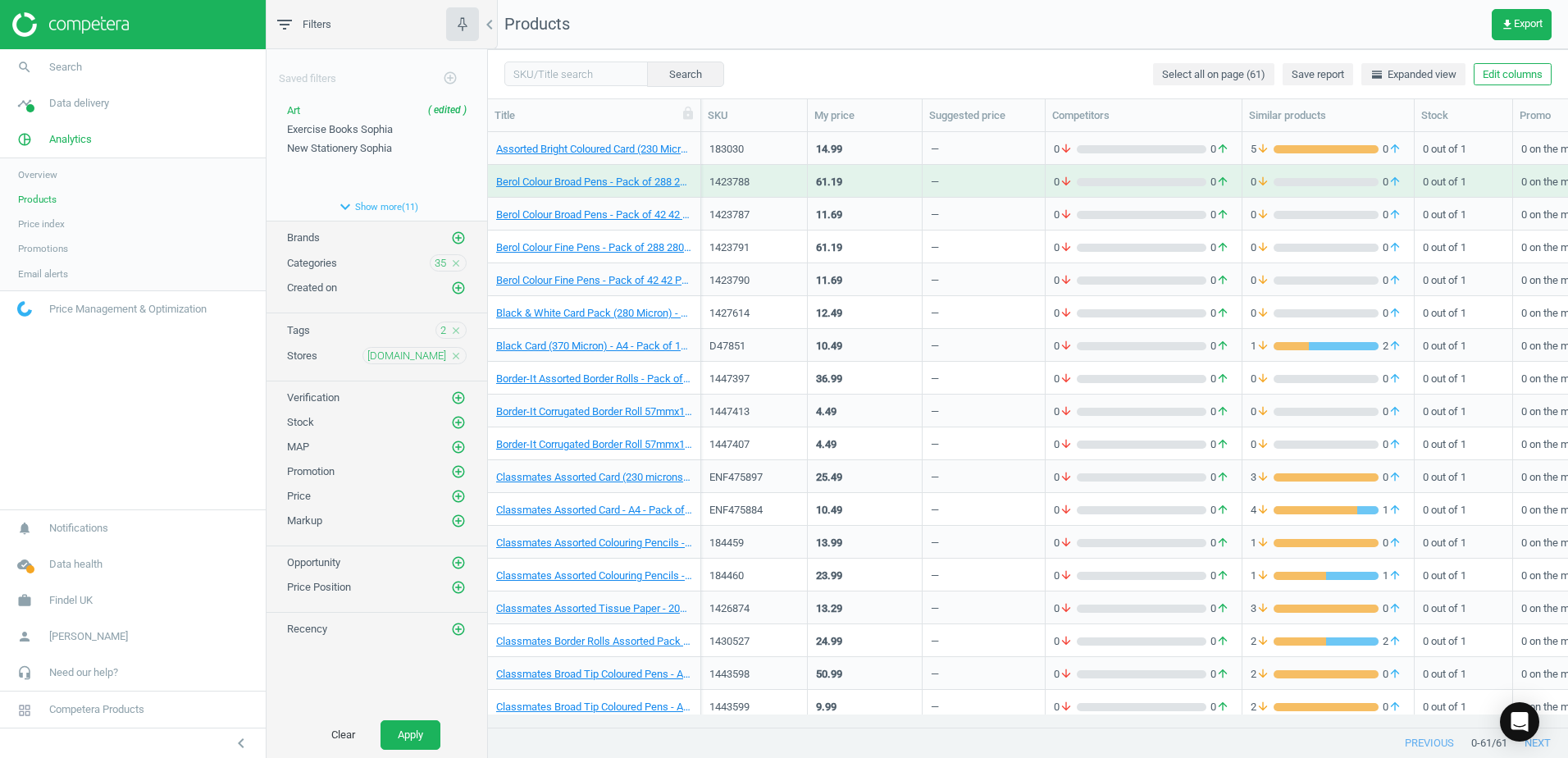
click at [695, 174] on div "Berol Colour Broad Pens - Pack of 288 280 Pack" at bounding box center [595, 181] width 214 height 33
click at [695, 173] on div "Berol Colour Broad Pens - Pack of 288 280 Pack" at bounding box center [595, 181] width 214 height 33
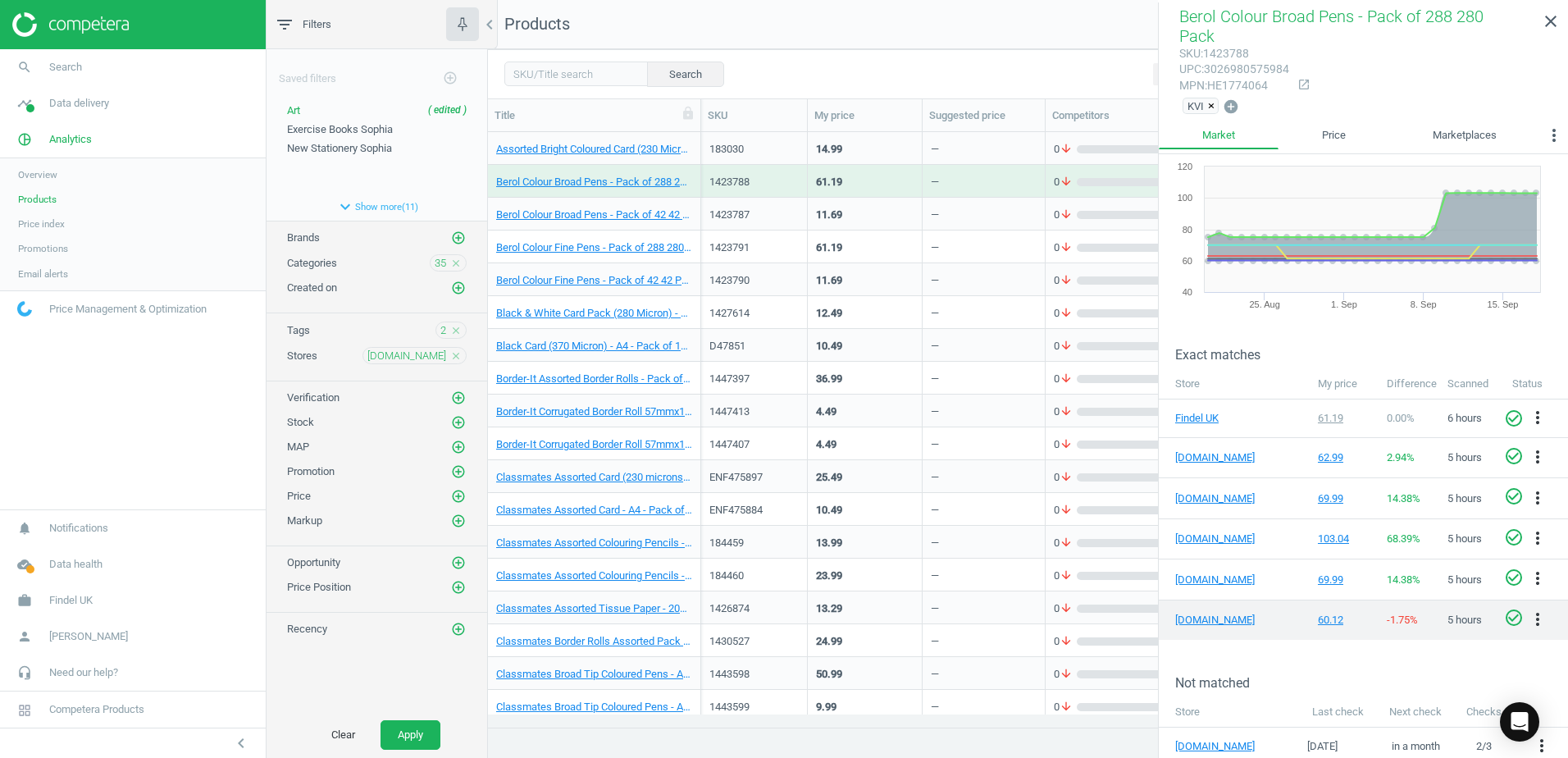
scroll to position [78, 0]
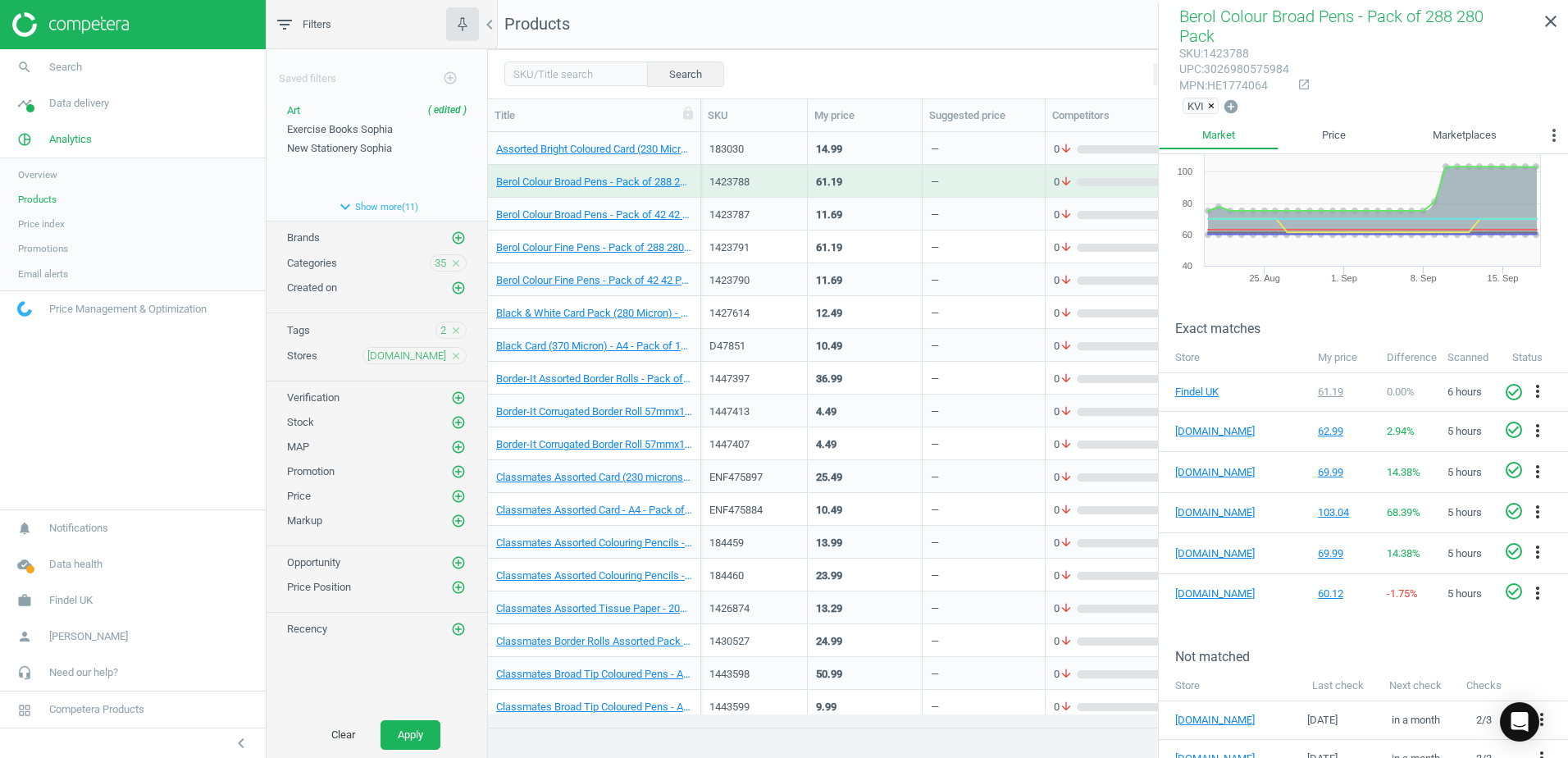
click at [693, 207] on div "Berol Colour Broad Pens - Pack of 42 42 Pack" at bounding box center [595, 214] width 214 height 33
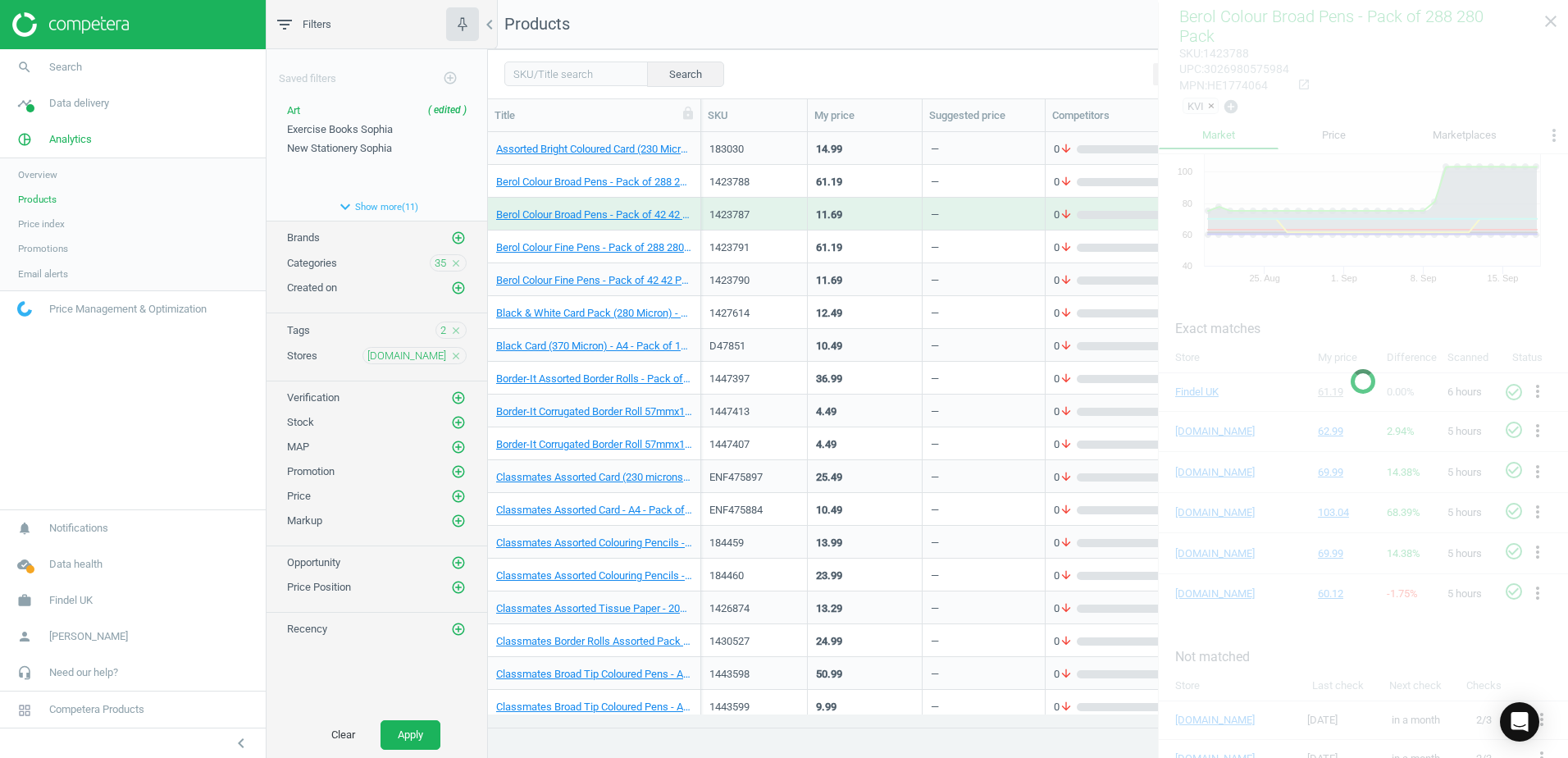
click at [693, 206] on div "Berol Colour Broad Pens - Pack of 42 42 Pack" at bounding box center [595, 214] width 214 height 33
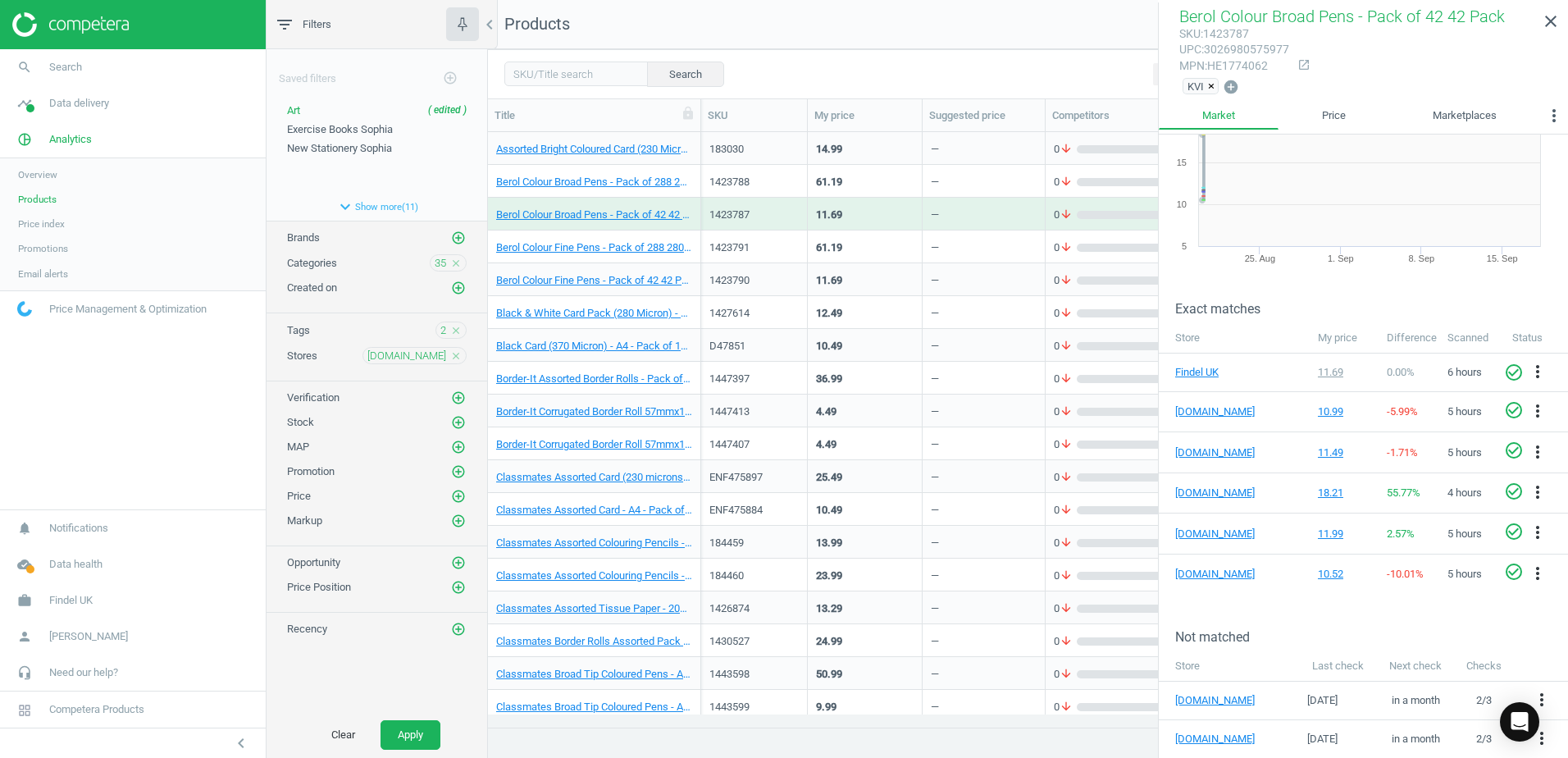
scroll to position [0, 0]
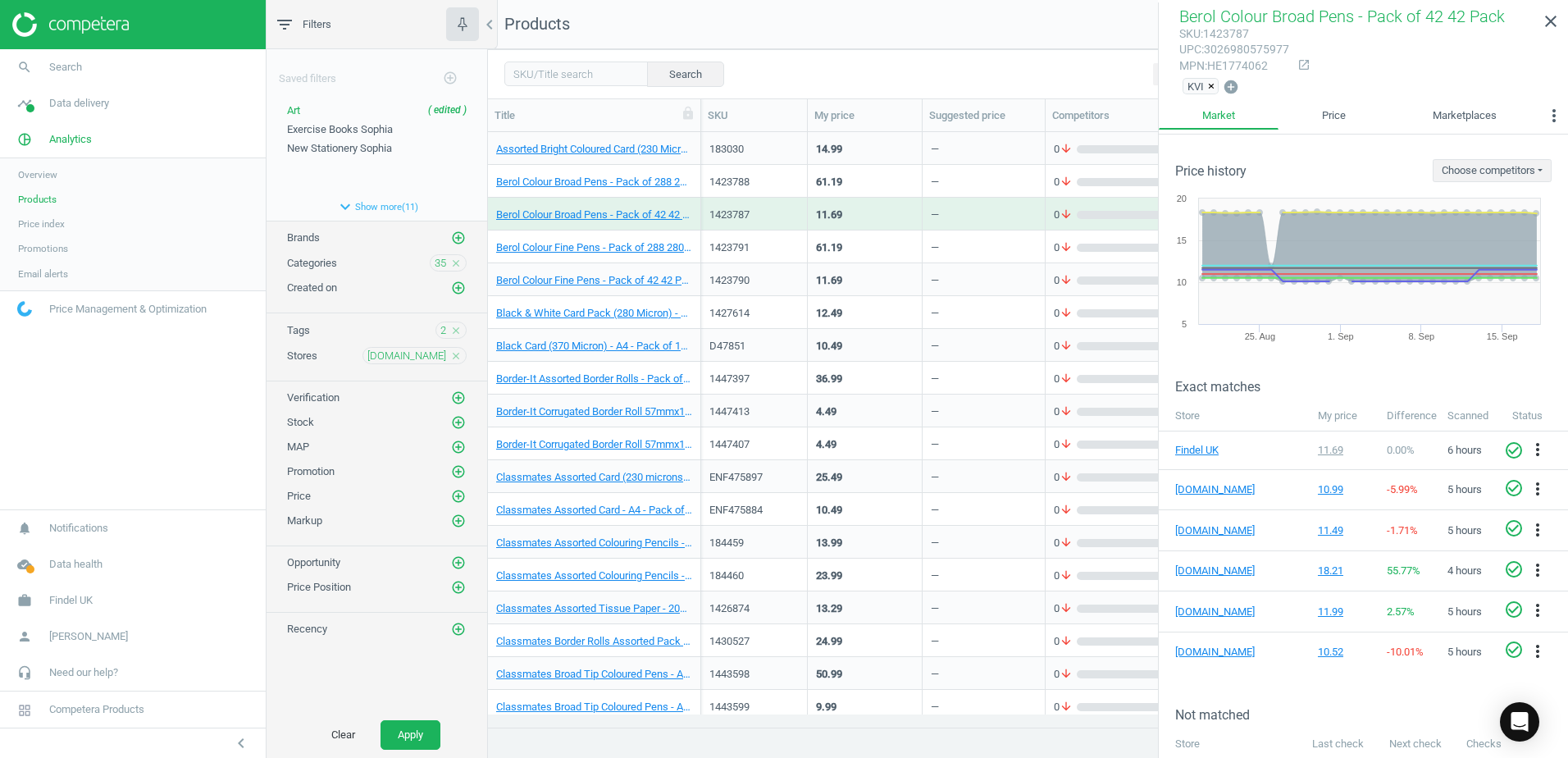
drag, startPoint x: 693, startPoint y: 206, endPoint x: 691, endPoint y: 138, distance: 68.0
click at [691, 138] on div "Assorted Bright Coloured Card (230 Micron) - A4 - Pack of 250 250 Pack" at bounding box center [595, 148] width 196 height 29
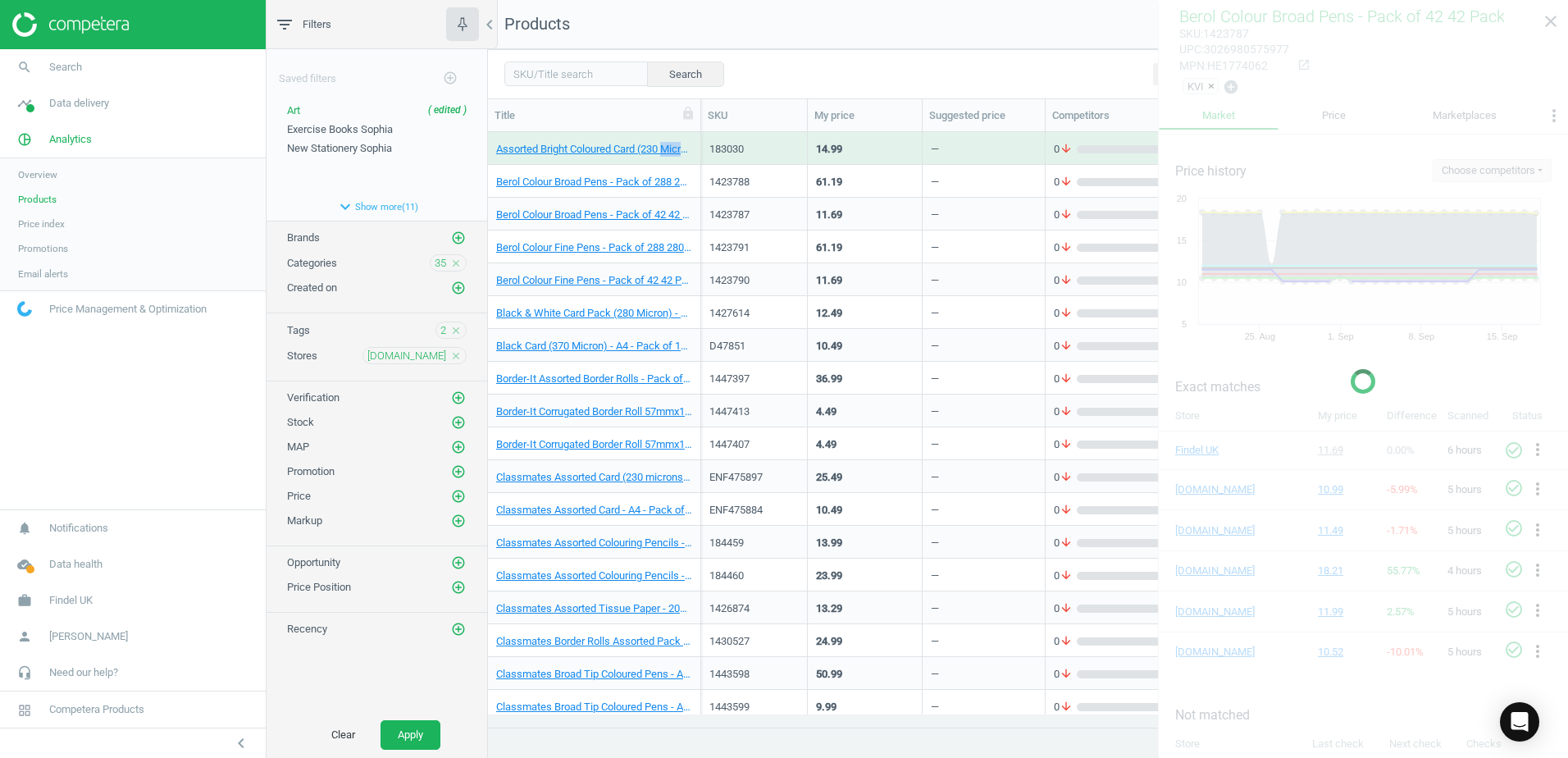
click at [691, 138] on div "Assorted Bright Coloured Card (230 Micron) - A4 - Pack of 250 250 Pack" at bounding box center [595, 148] width 196 height 29
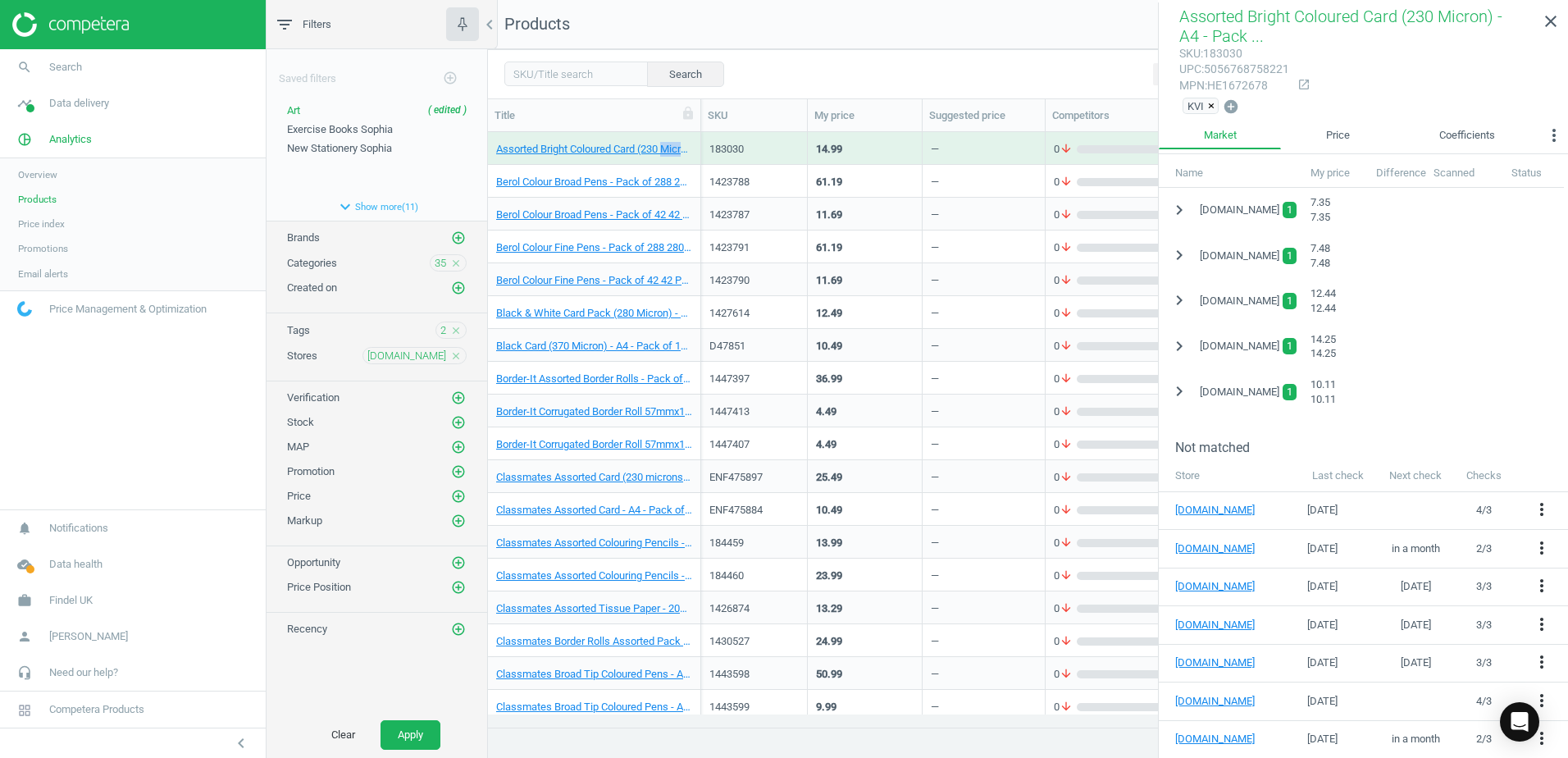
scroll to position [387, 0]
